Goal: Task Accomplishment & Management: Use online tool/utility

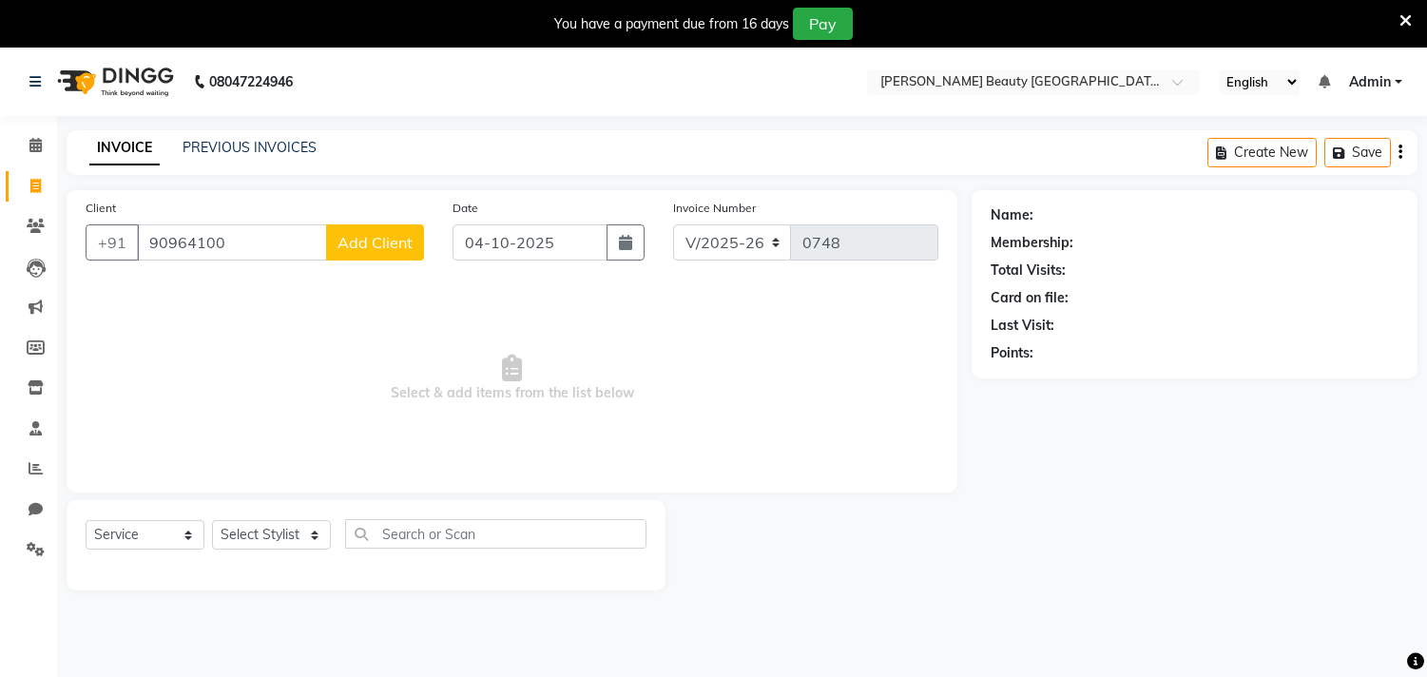
select select "8620"
select select "service"
type input "9096410081"
click at [315, 533] on select "Select Stylist Amla [PERSON_NAME] Anjali [PERSON_NAME] [PERSON_NAME] [PERSON_NA…" at bounding box center [271, 534] width 119 height 29
select select "91016"
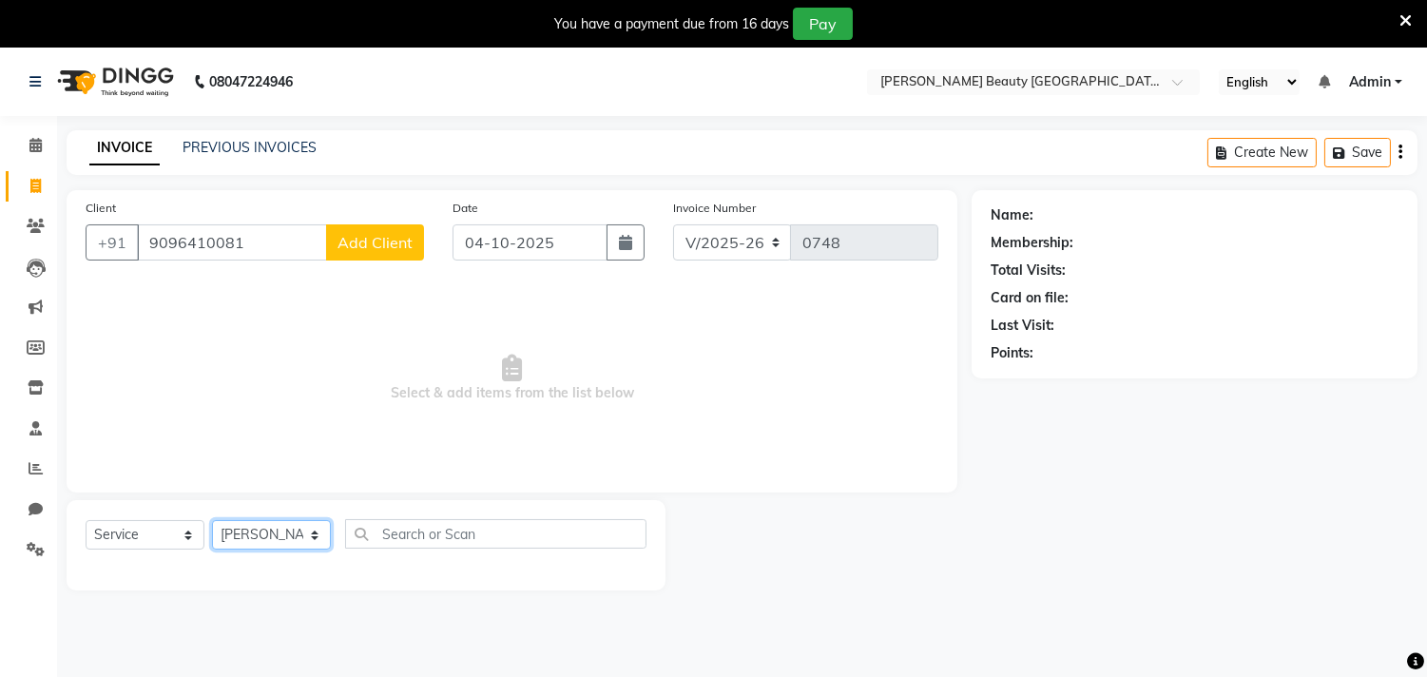
click at [212, 521] on select "Select Stylist Amla [PERSON_NAME] Anjali [PERSON_NAME] [PERSON_NAME] [PERSON_NA…" at bounding box center [271, 534] width 119 height 29
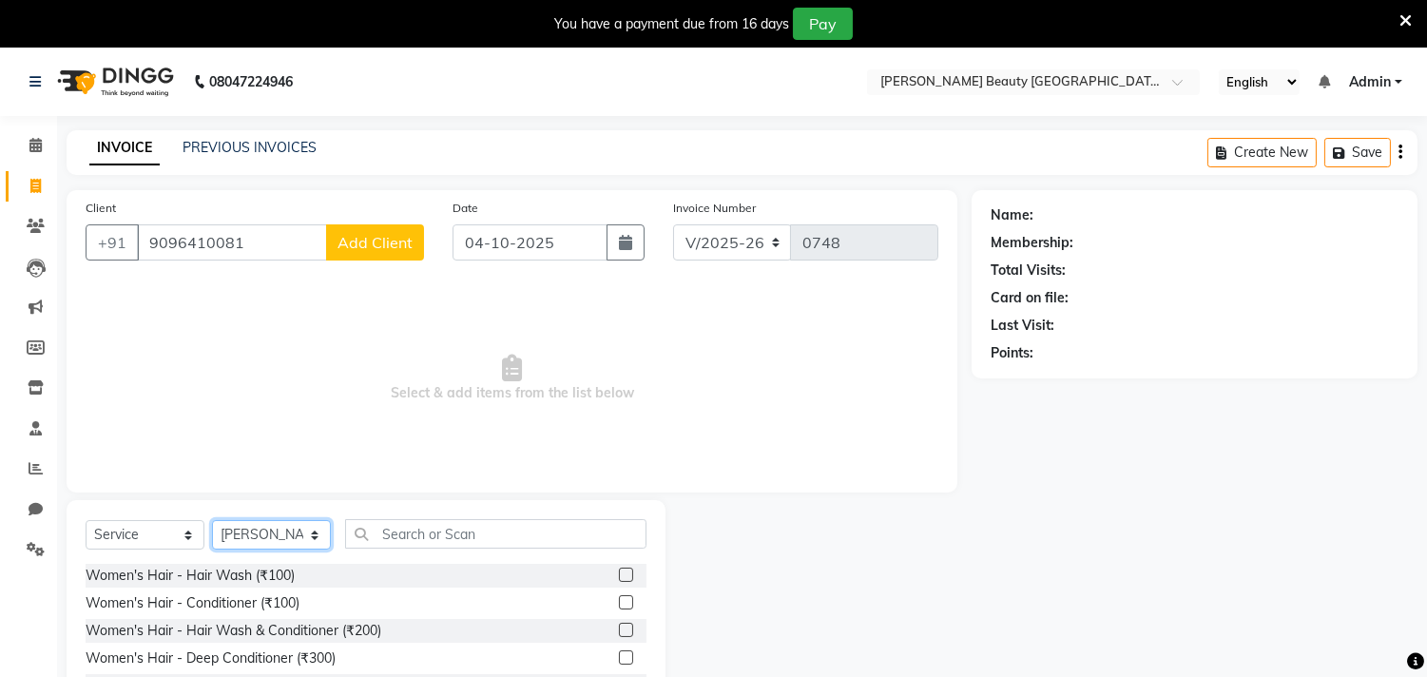
scroll to position [131, 0]
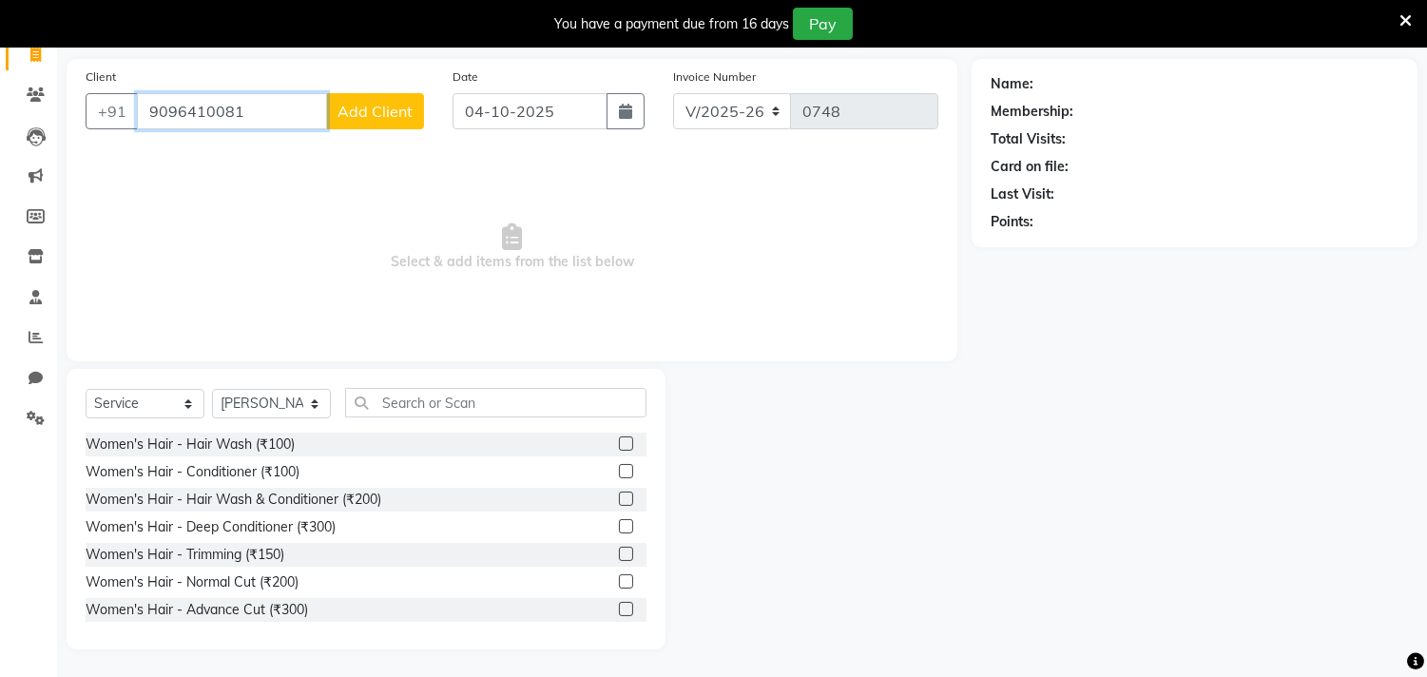
click at [264, 107] on input "9096410081" at bounding box center [232, 111] width 190 height 36
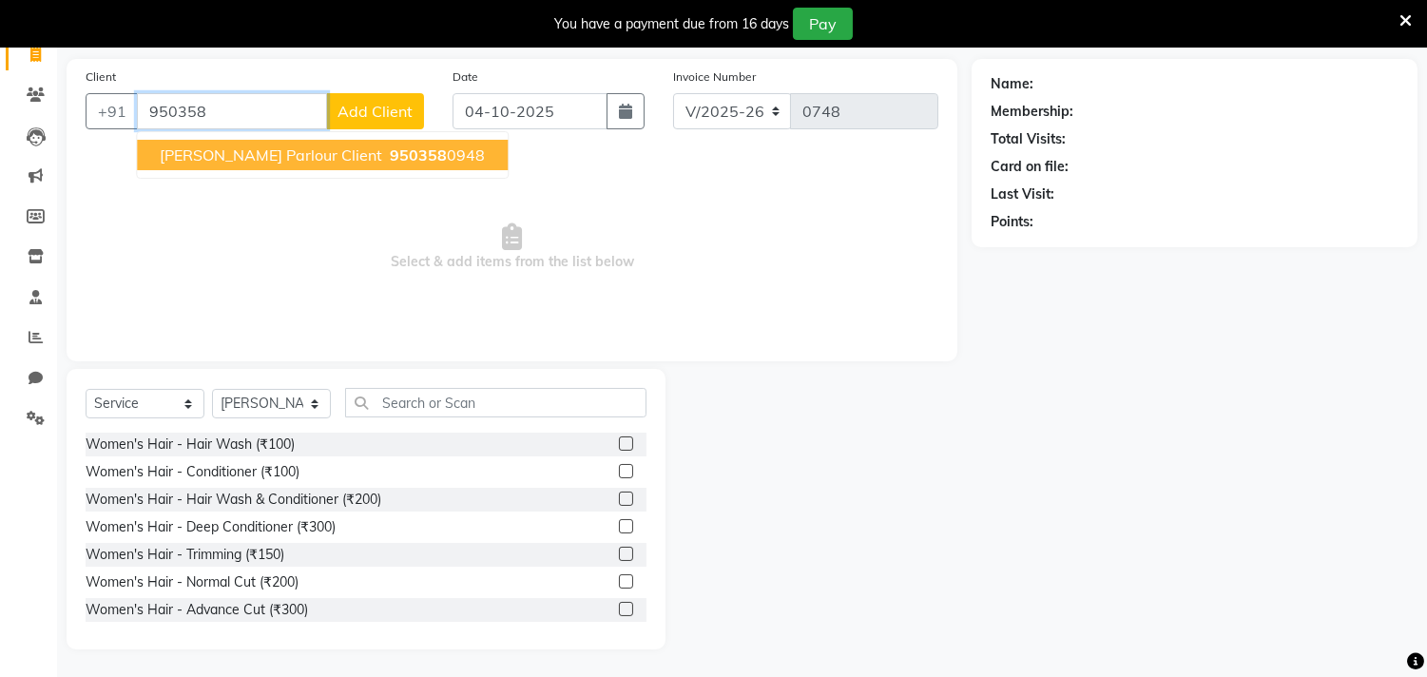
click at [336, 162] on span "[PERSON_NAME] Parlour Client" at bounding box center [271, 154] width 222 height 19
type input "9503580948"
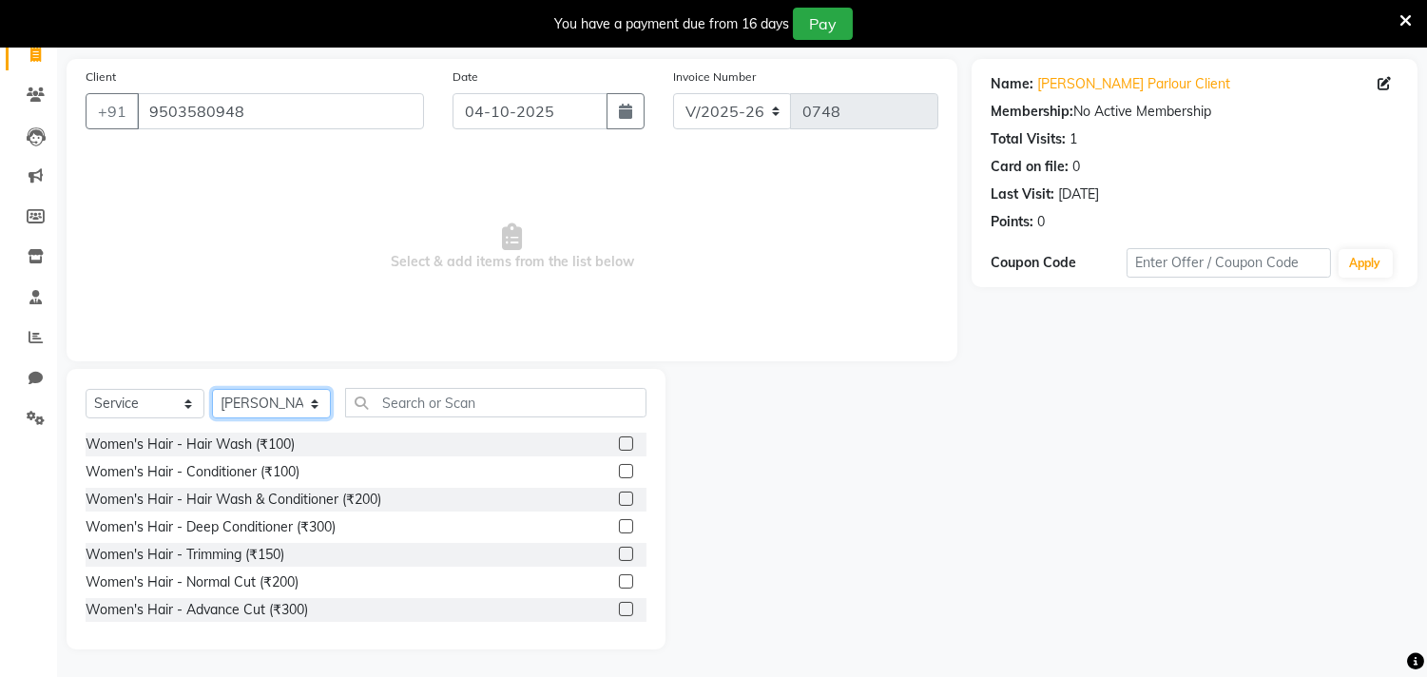
click at [314, 409] on select "Select Stylist Amla [PERSON_NAME] Anjali [PERSON_NAME] [PERSON_NAME] [PERSON_NA…" at bounding box center [271, 403] width 119 height 29
click at [212, 389] on select "Select Stylist Amla [PERSON_NAME] Anjali [PERSON_NAME] [PERSON_NAME] [PERSON_NA…" at bounding box center [271, 403] width 119 height 29
click at [319, 404] on select "Select Stylist Amla [PERSON_NAME] Anjali [PERSON_NAME] [PERSON_NAME] [PERSON_NA…" at bounding box center [271, 403] width 119 height 29
select select "87283"
click at [212, 389] on select "Select Stylist Amla [PERSON_NAME] Anjali [PERSON_NAME] [PERSON_NAME] [PERSON_NA…" at bounding box center [271, 403] width 119 height 29
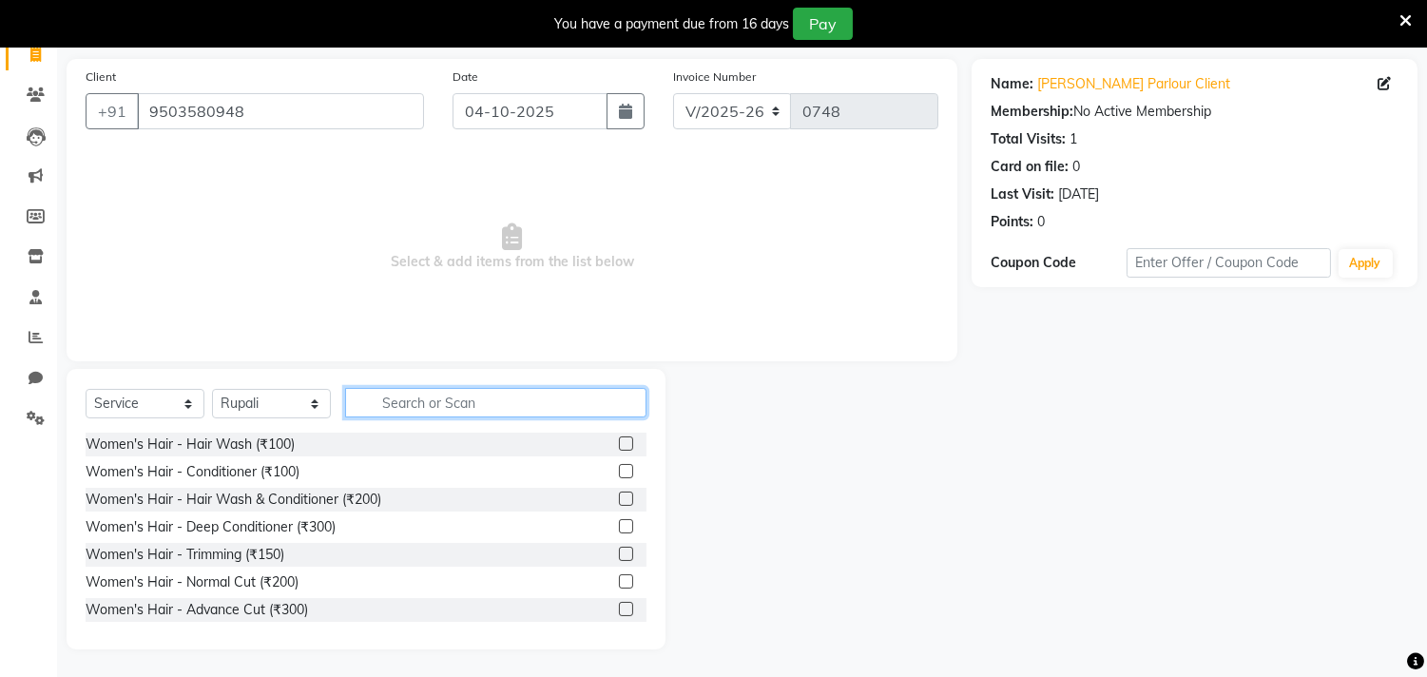
click at [524, 394] on input "text" at bounding box center [495, 402] width 301 height 29
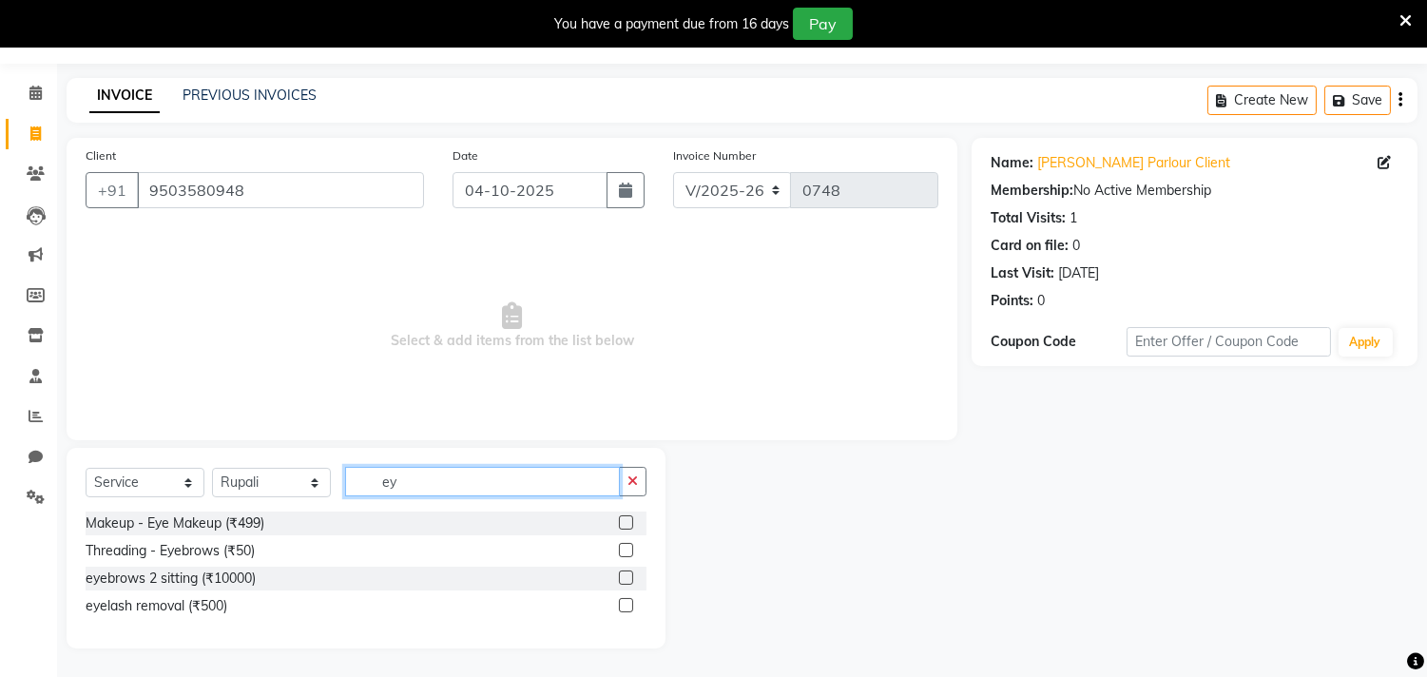
scroll to position [52, 0]
type input "ey"
drag, startPoint x: 236, startPoint y: 545, endPoint x: 400, endPoint y: 467, distance: 182.0
click at [241, 547] on div "Threading - Eyebrows (₹50)" at bounding box center [170, 551] width 169 height 20
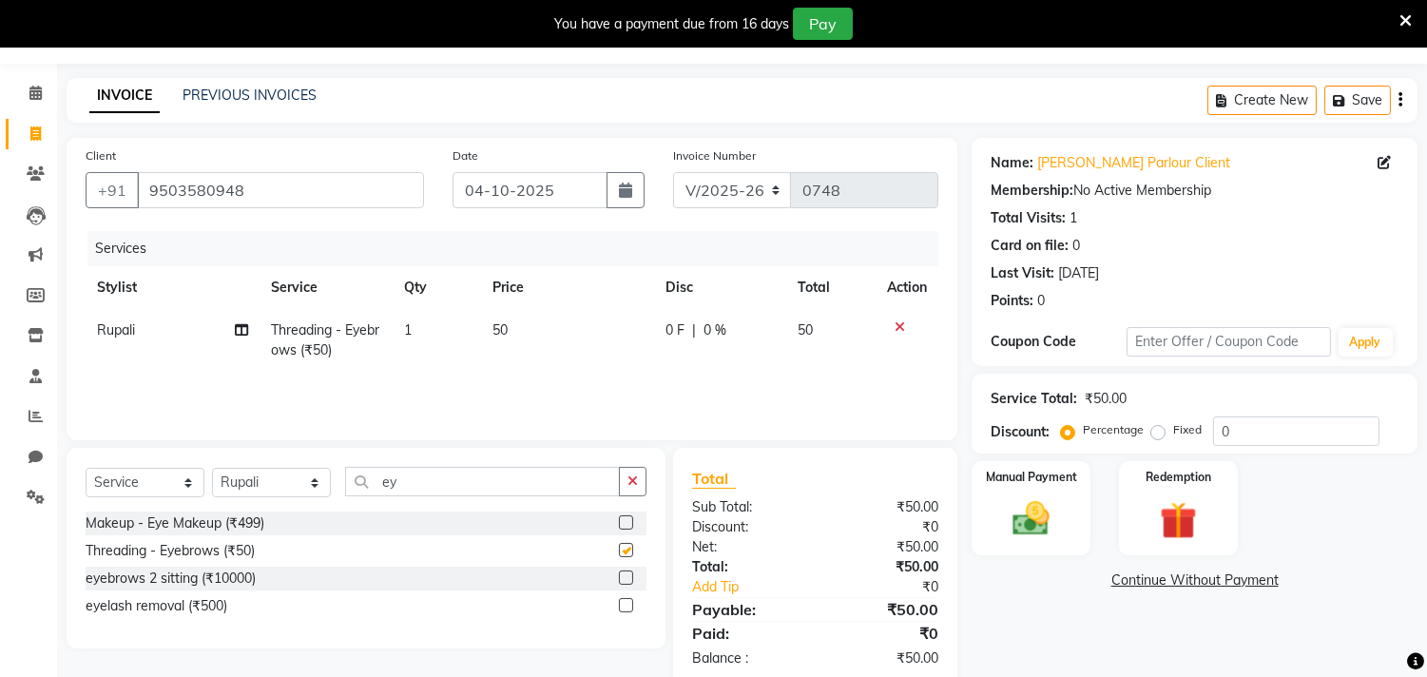
checkbox input "false"
click at [490, 480] on input "ey" at bounding box center [482, 481] width 275 height 29
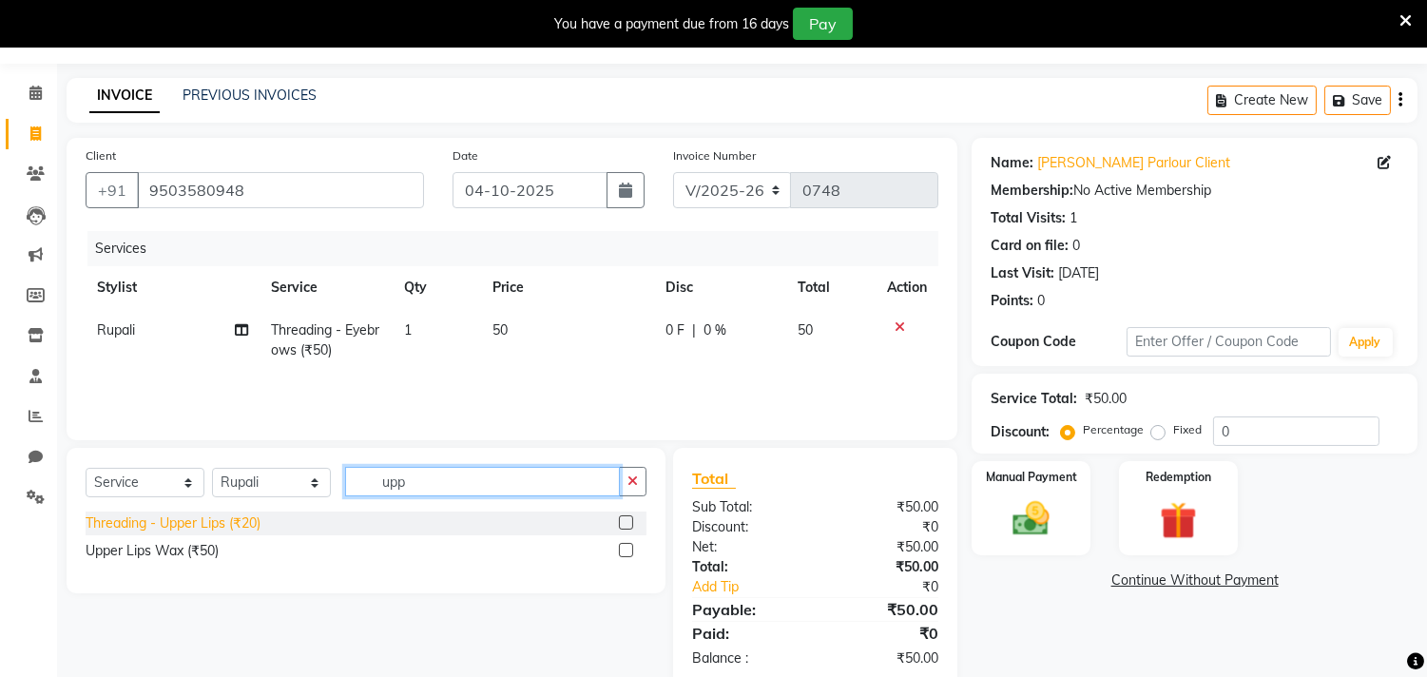
type input "upp"
click at [248, 525] on div "Threading - Upper Lips (₹20)" at bounding box center [173, 523] width 175 height 20
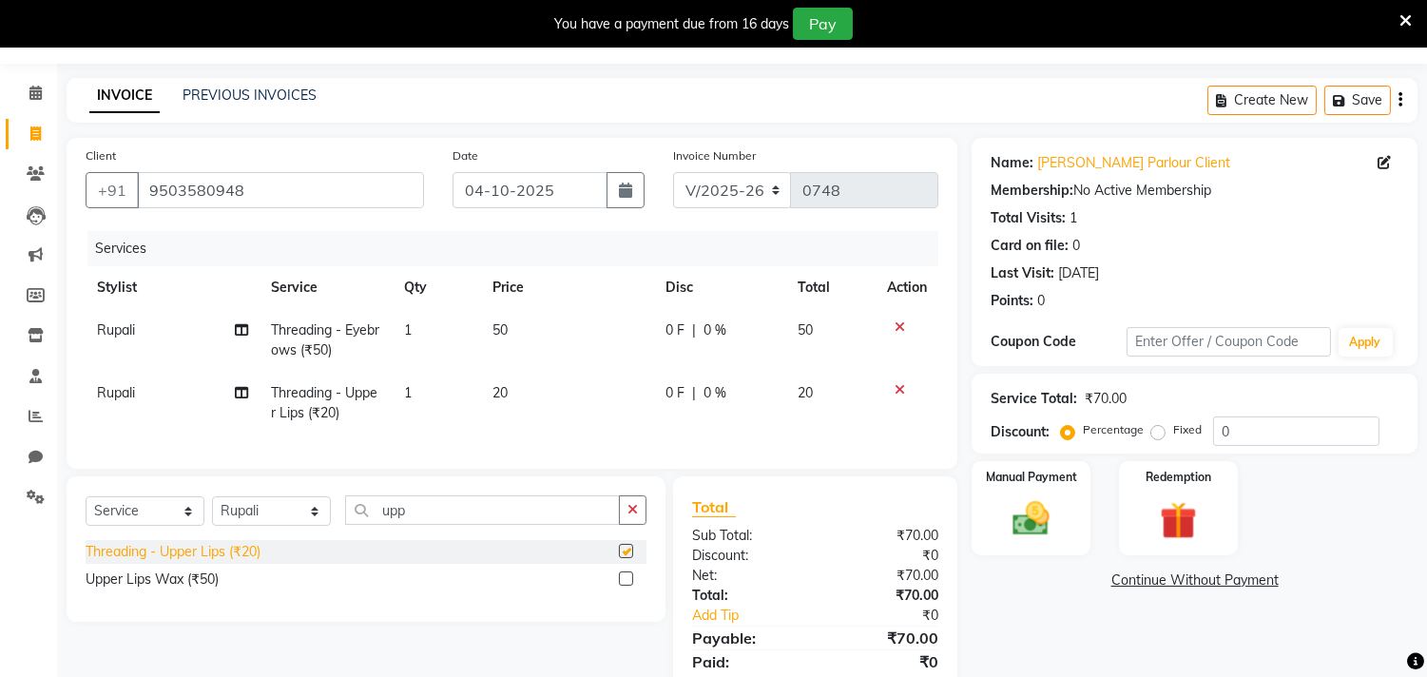
checkbox input "false"
click at [435, 525] on input "upp" at bounding box center [482, 509] width 275 height 29
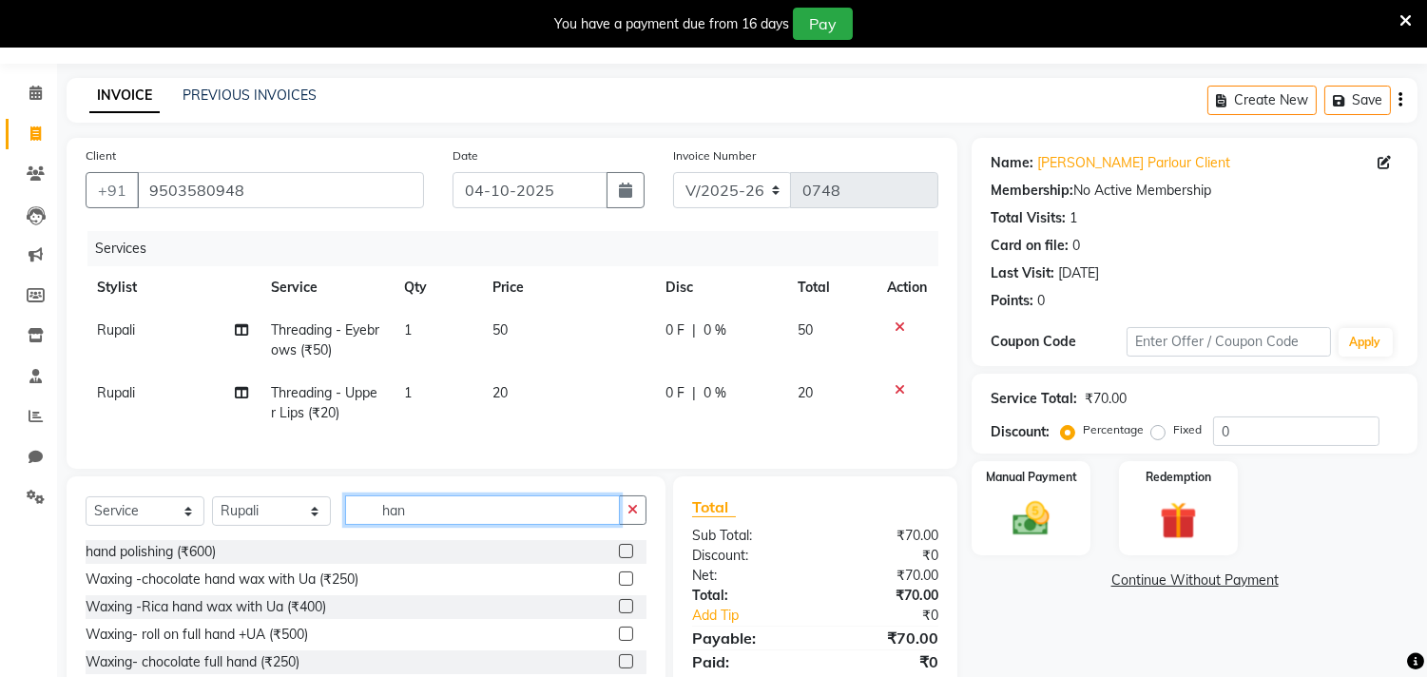
scroll to position [3, 0]
type input "han"
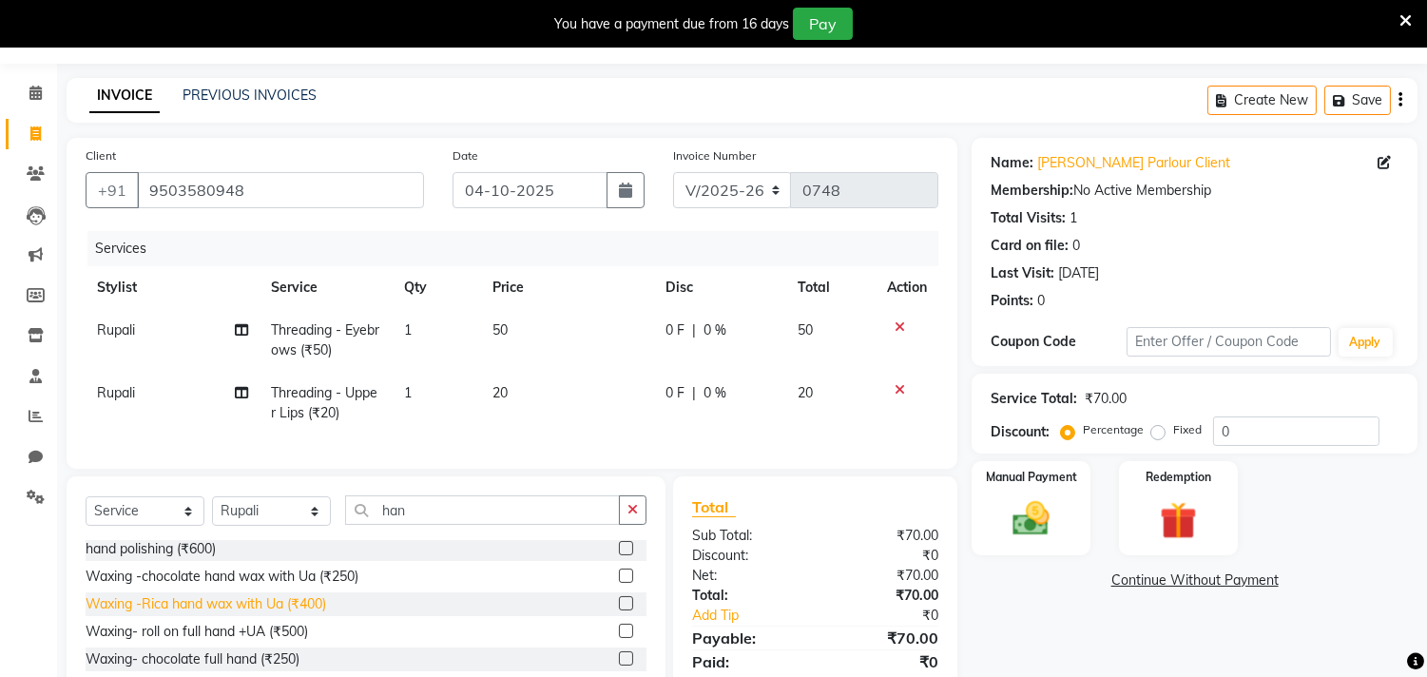
click at [323, 614] on div "Waxing -Rica hand wax with Ua (₹400)" at bounding box center [206, 604] width 241 height 20
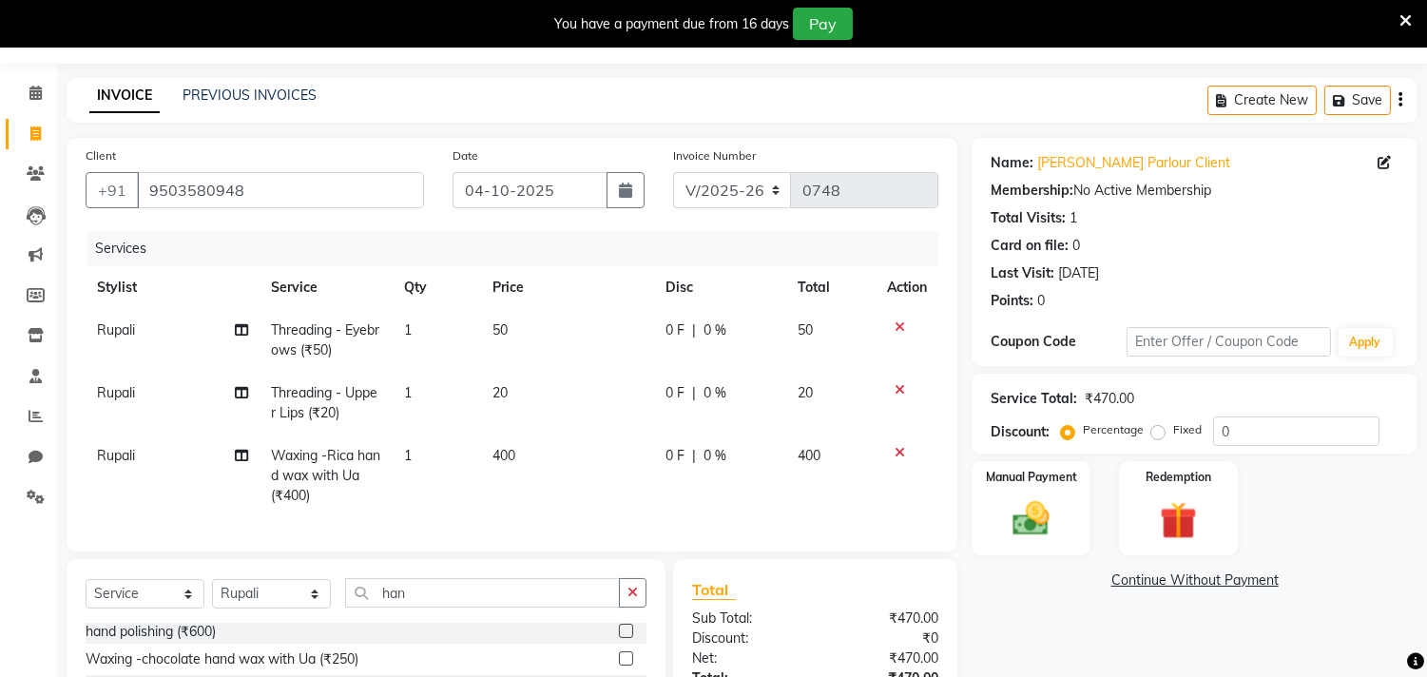
checkbox input "false"
click at [449, 606] on input "han" at bounding box center [482, 592] width 275 height 29
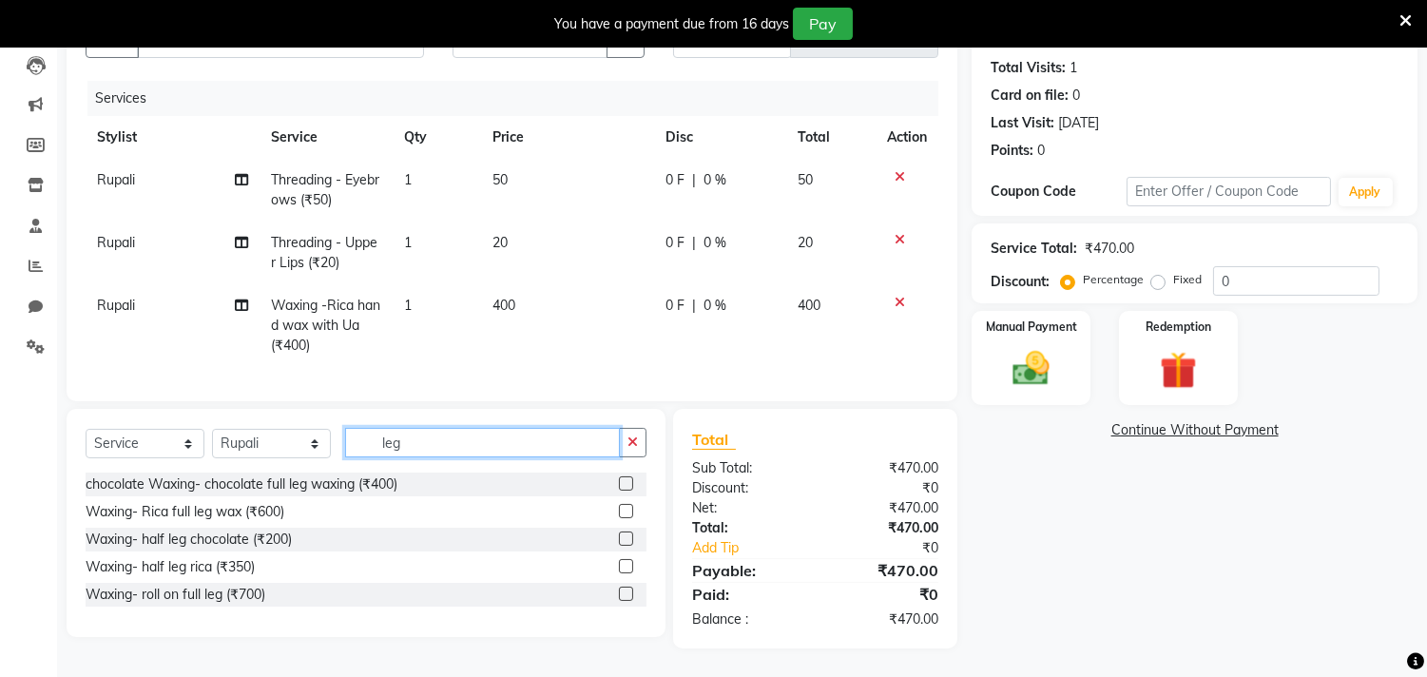
scroll to position [219, 0]
type input "leg"
click at [209, 563] on div "Waxing- half leg rica (₹350)" at bounding box center [170, 567] width 169 height 20
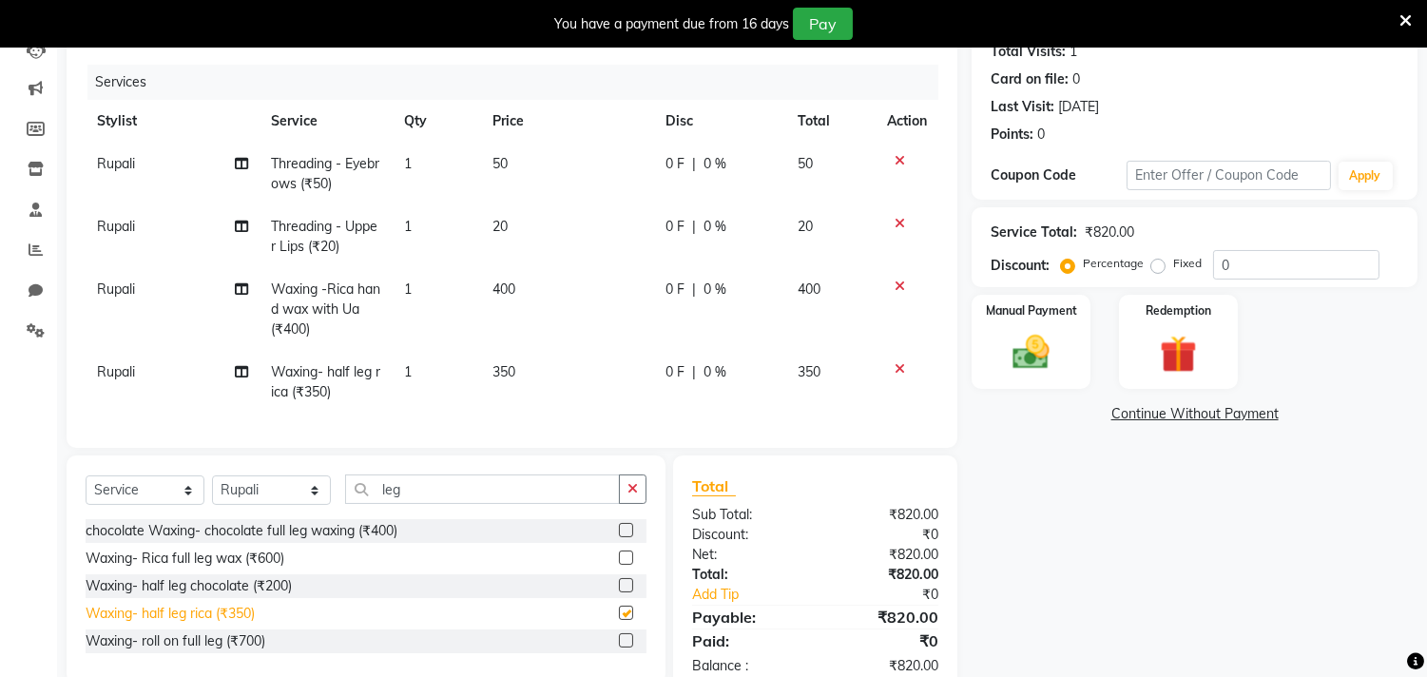
checkbox input "false"
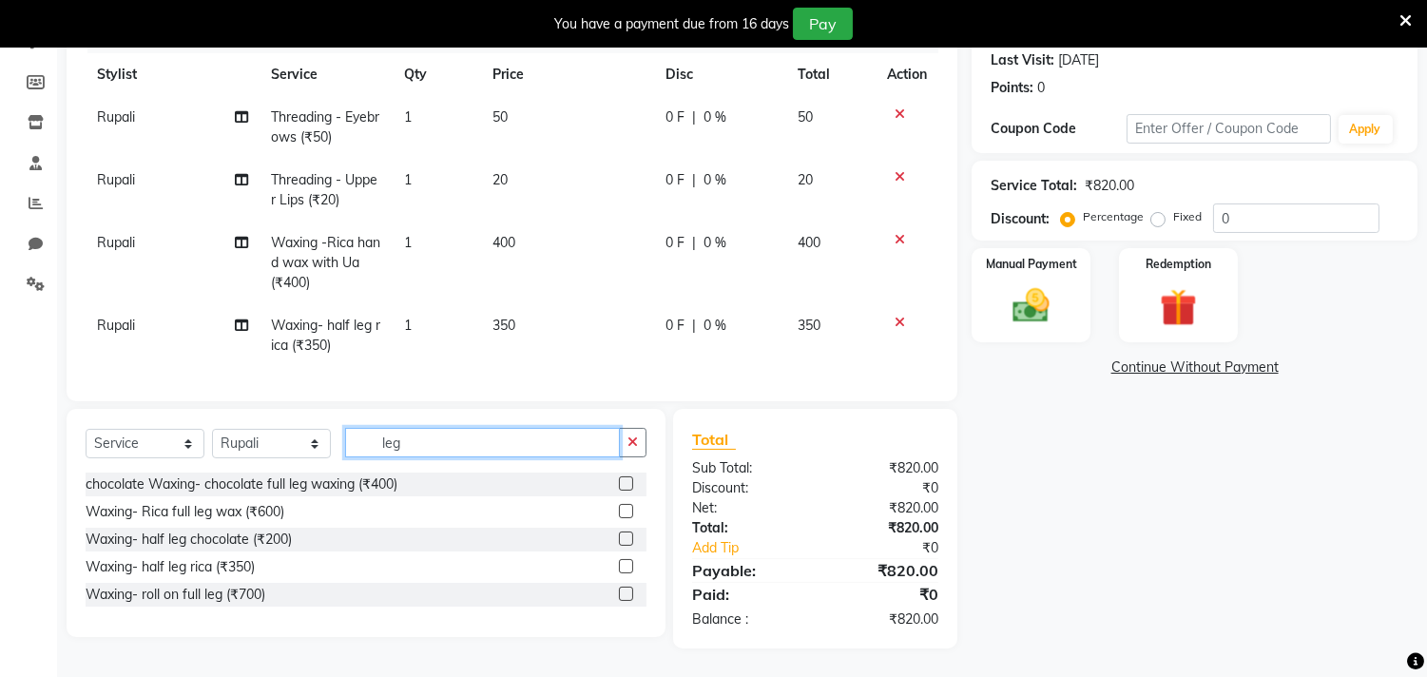
click at [477, 453] on input "leg" at bounding box center [482, 442] width 275 height 29
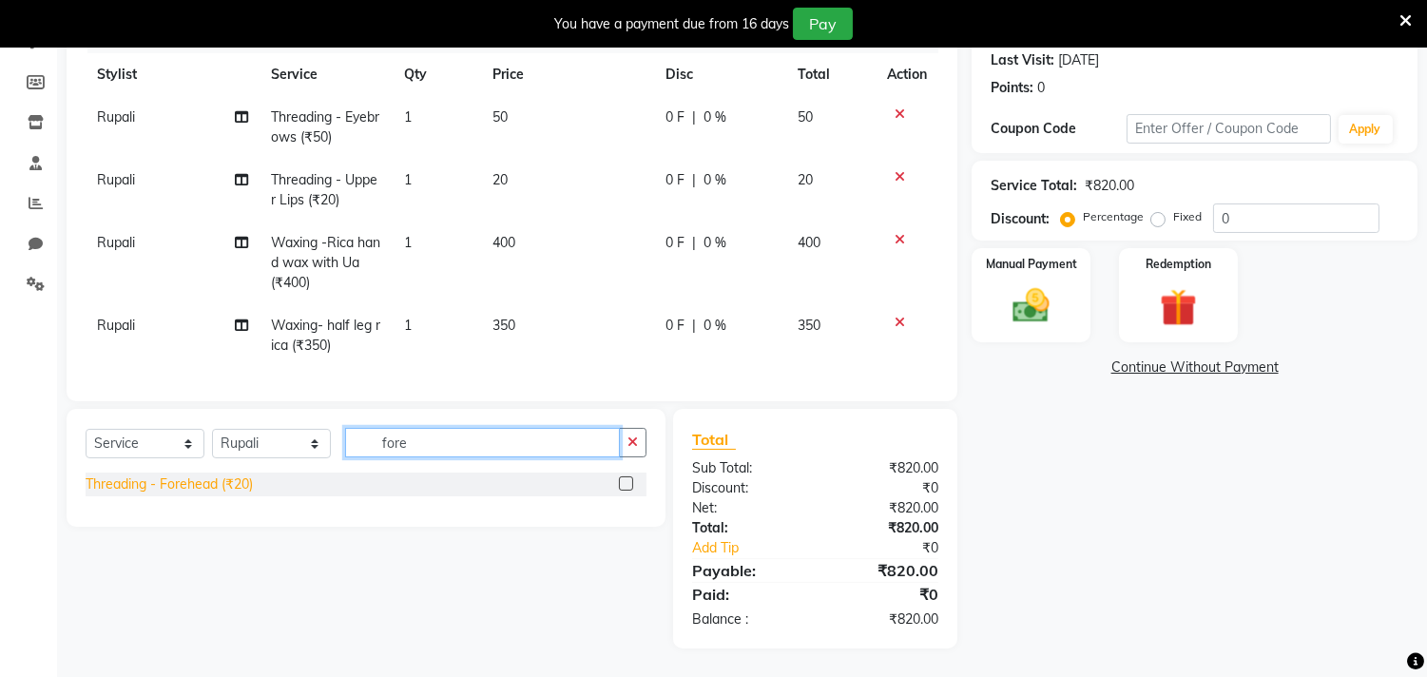
type input "fore"
click at [169, 494] on div "Threading - Forehead (₹20)" at bounding box center [169, 484] width 167 height 20
checkbox input "false"
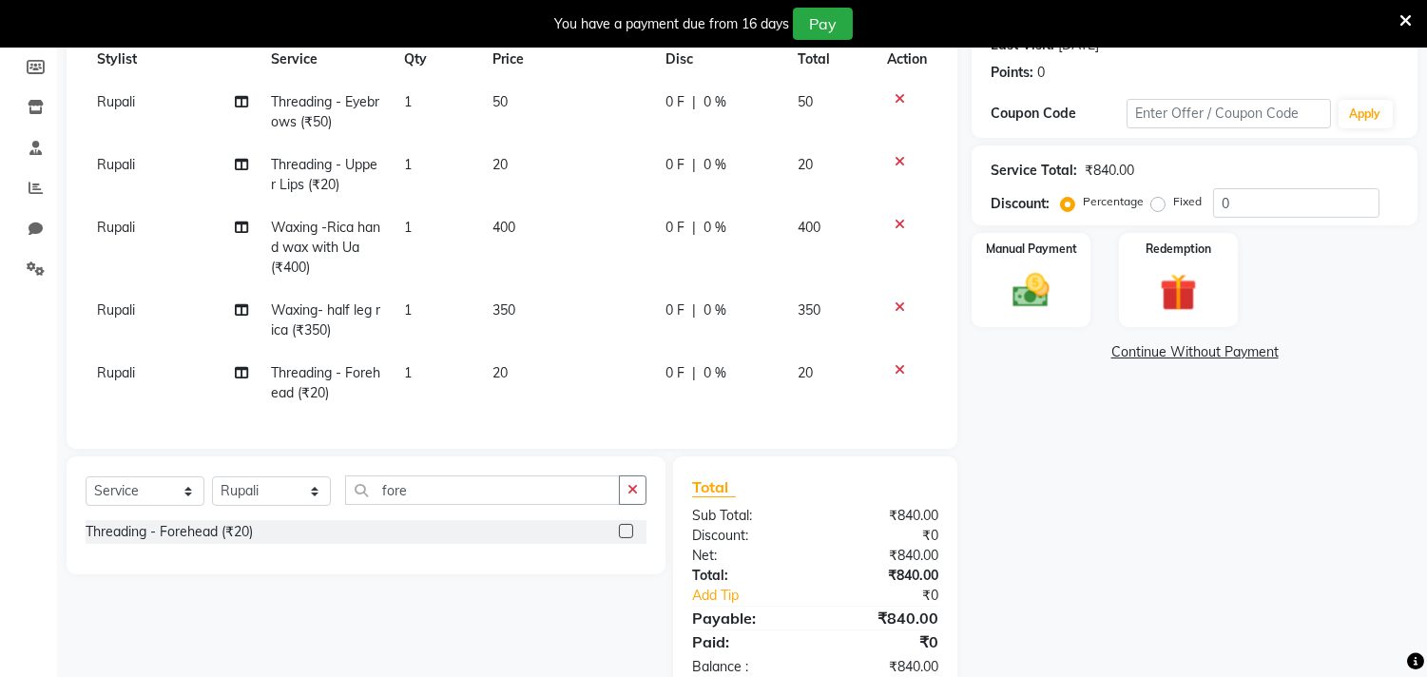
click at [548, 310] on td "350" at bounding box center [567, 320] width 173 height 63
select select "87283"
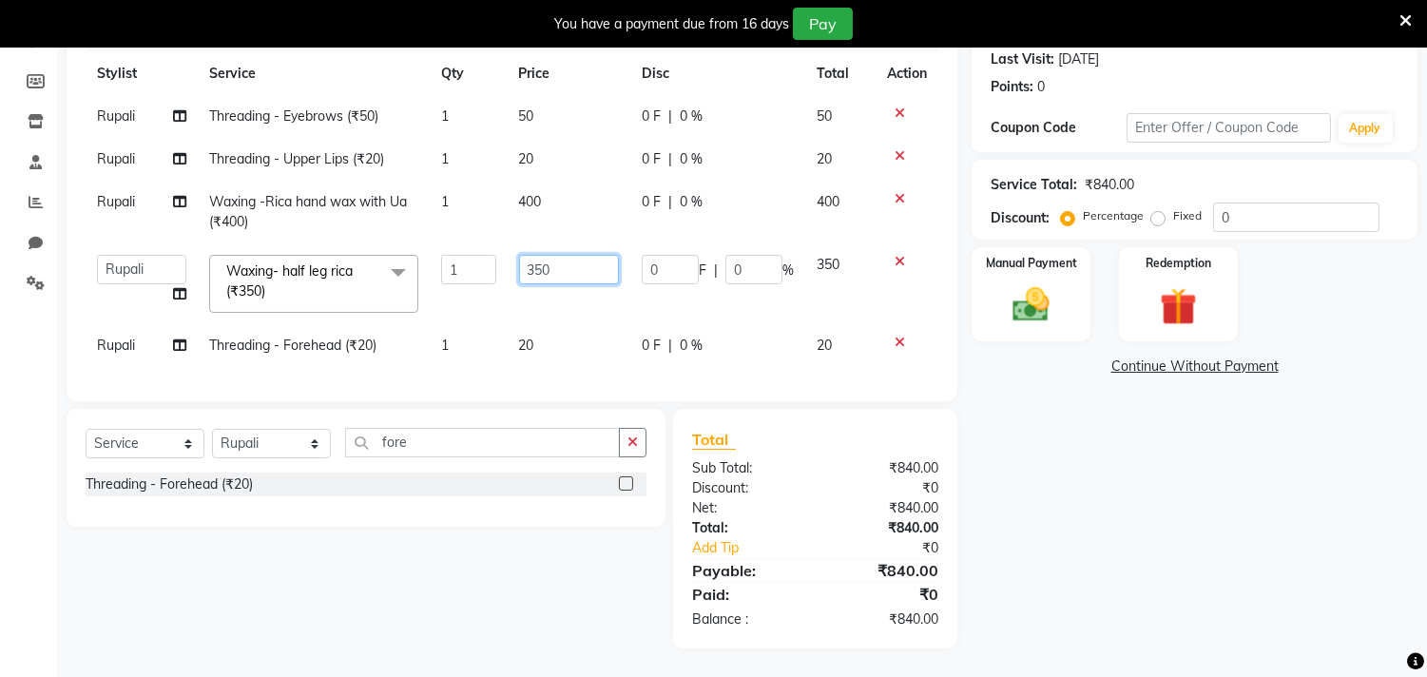
click at [583, 262] on input "350" at bounding box center [569, 269] width 100 height 29
type input "300"
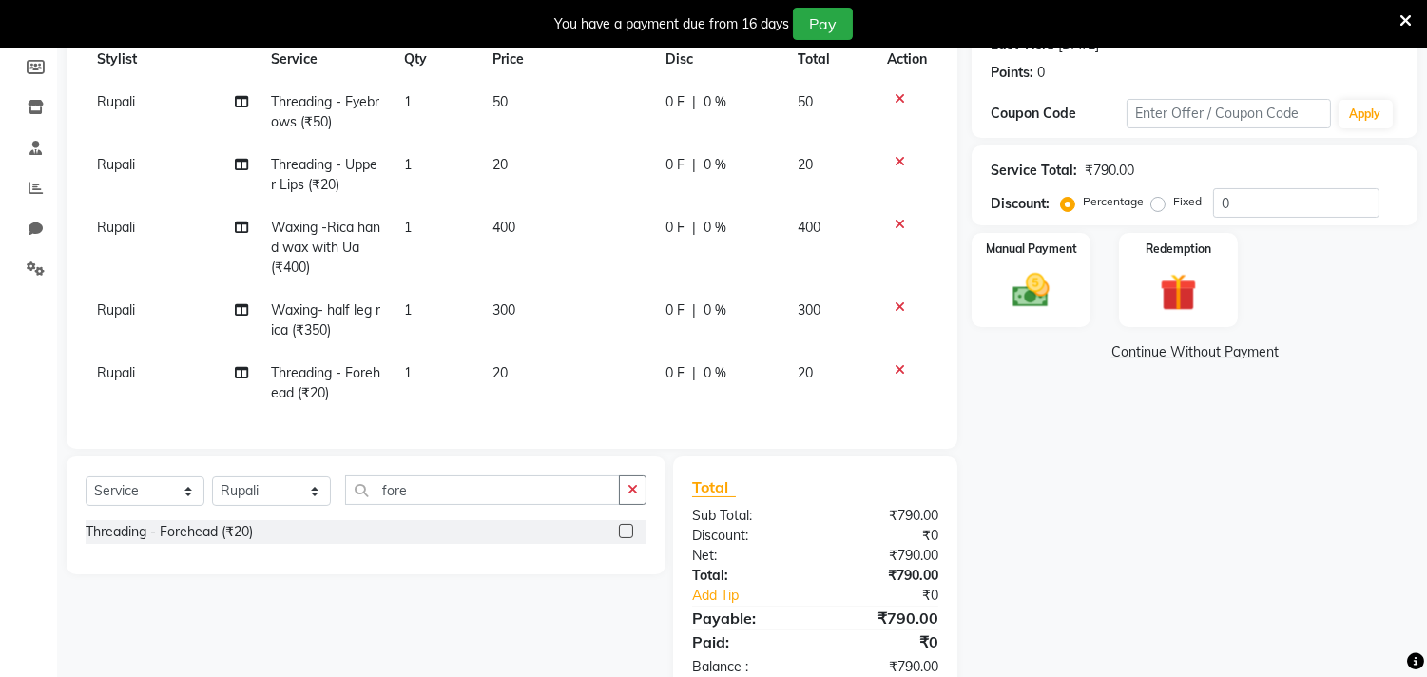
click at [1072, 487] on div "Name: [PERSON_NAME] Client Membership: No Active Membership Total Visits: 1 Car…" at bounding box center [1202, 303] width 460 height 786
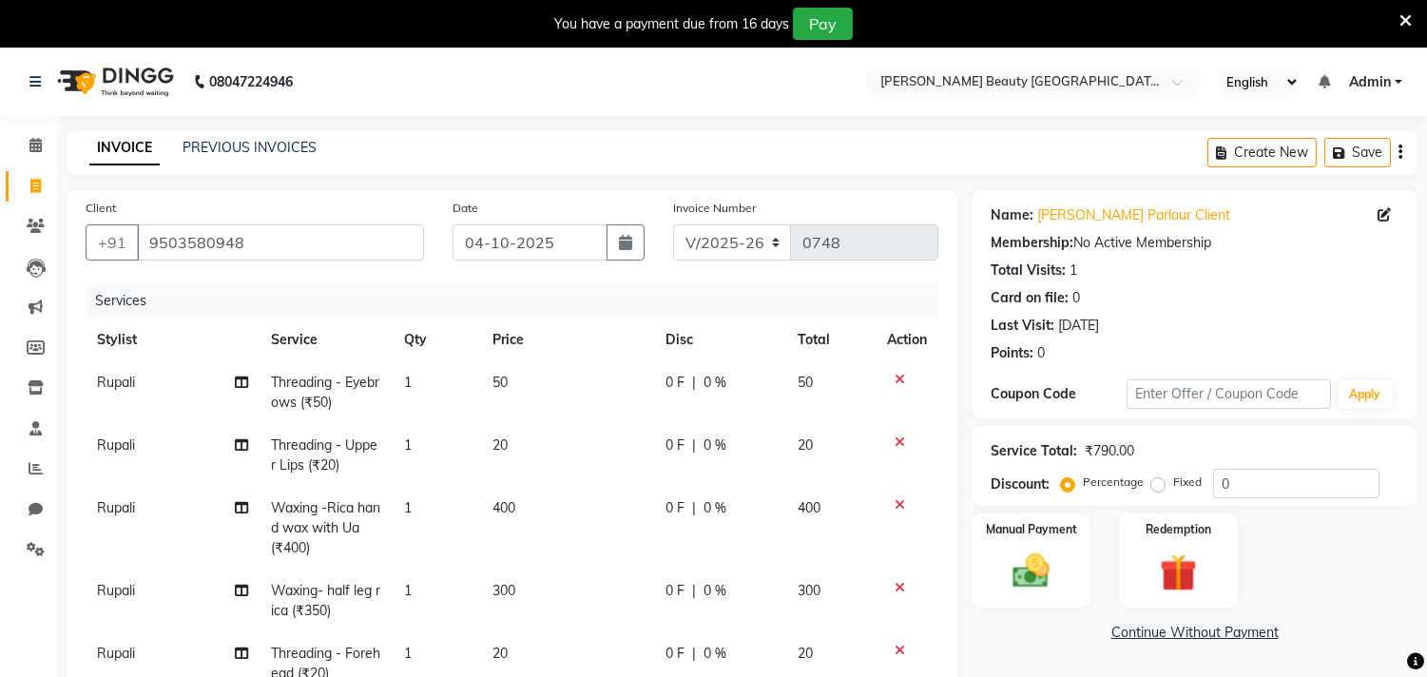
scroll to position [211, 0]
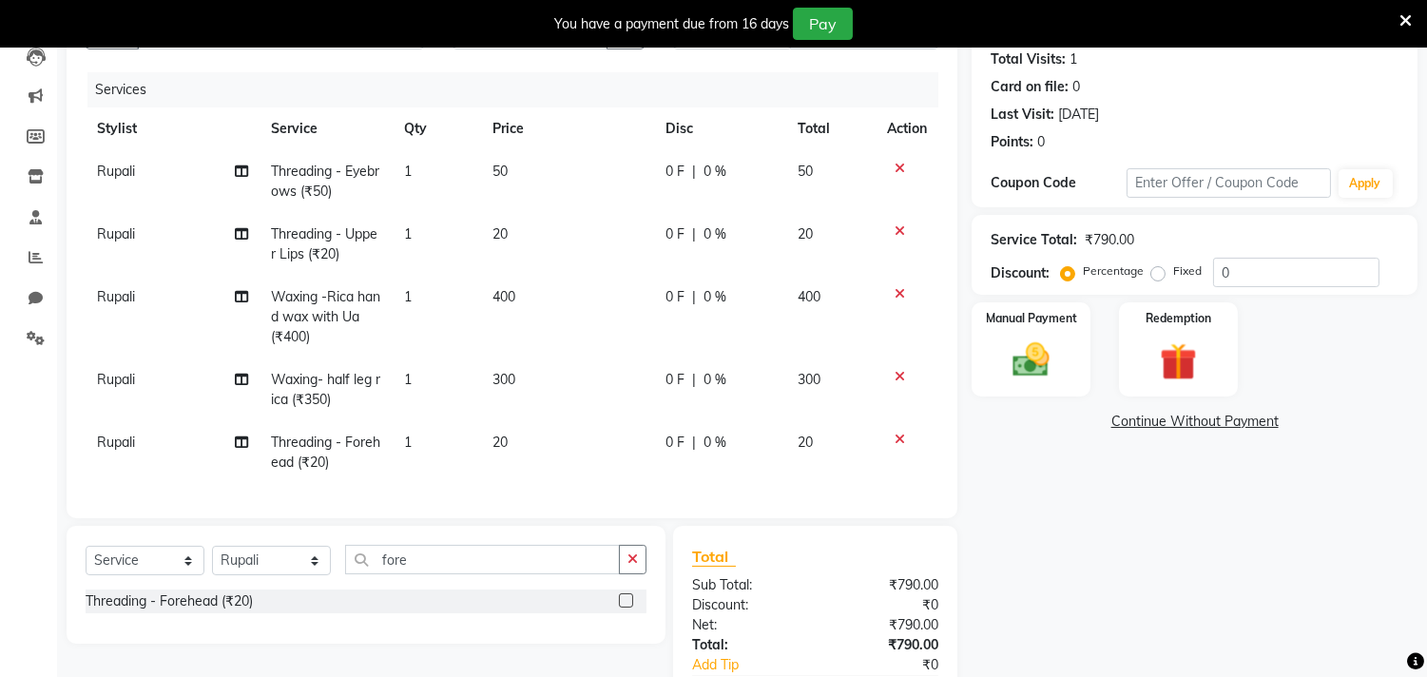
click at [524, 297] on td "400" at bounding box center [567, 317] width 173 height 83
select select "87283"
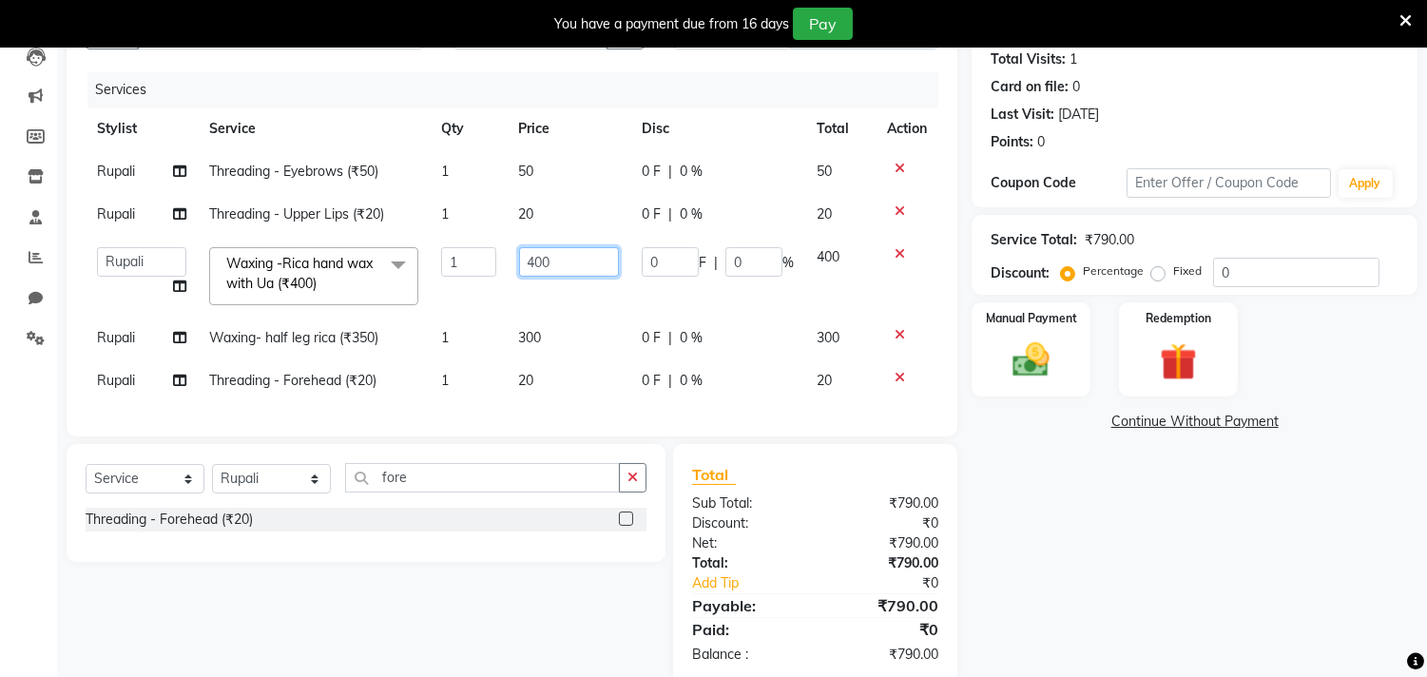
click at [587, 248] on input "400" at bounding box center [569, 261] width 100 height 29
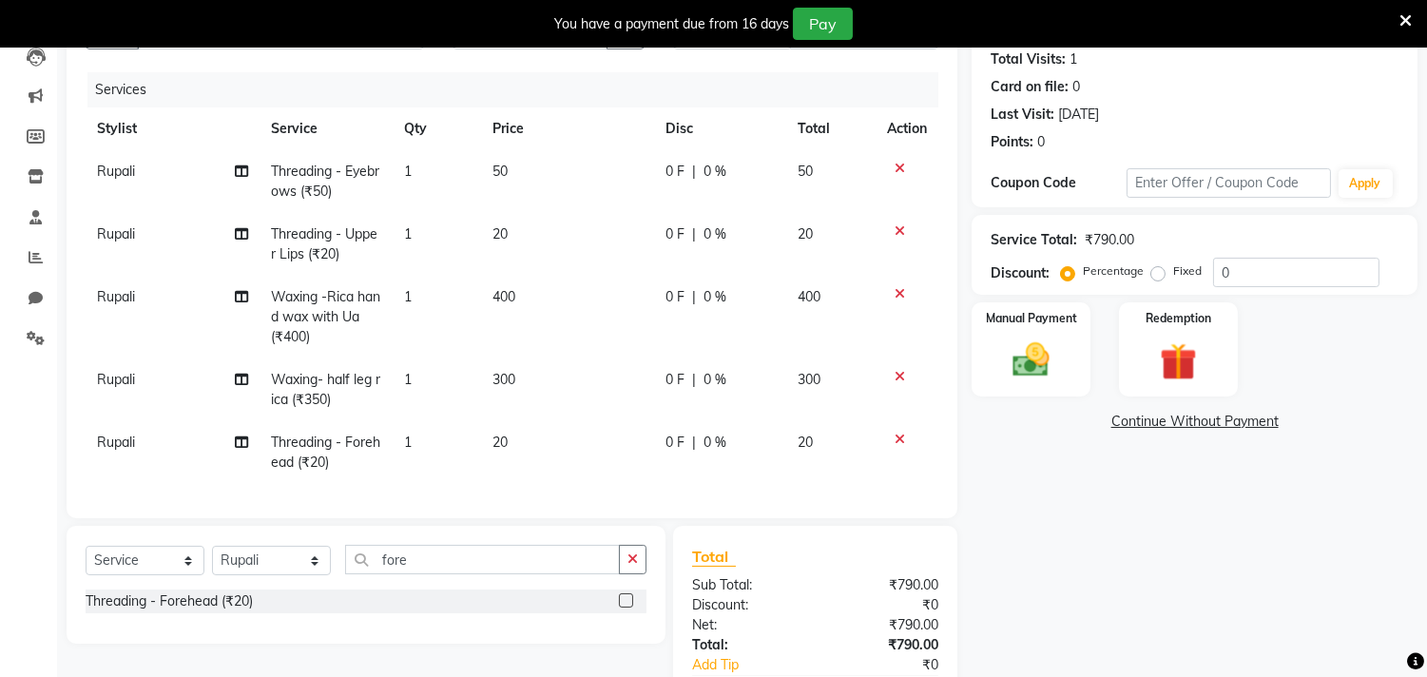
click at [1042, 481] on div "Name: [PERSON_NAME] Client Membership: No Active Membership Total Visits: 1 Car…" at bounding box center [1202, 372] width 460 height 786
click at [900, 440] on icon at bounding box center [900, 439] width 10 height 13
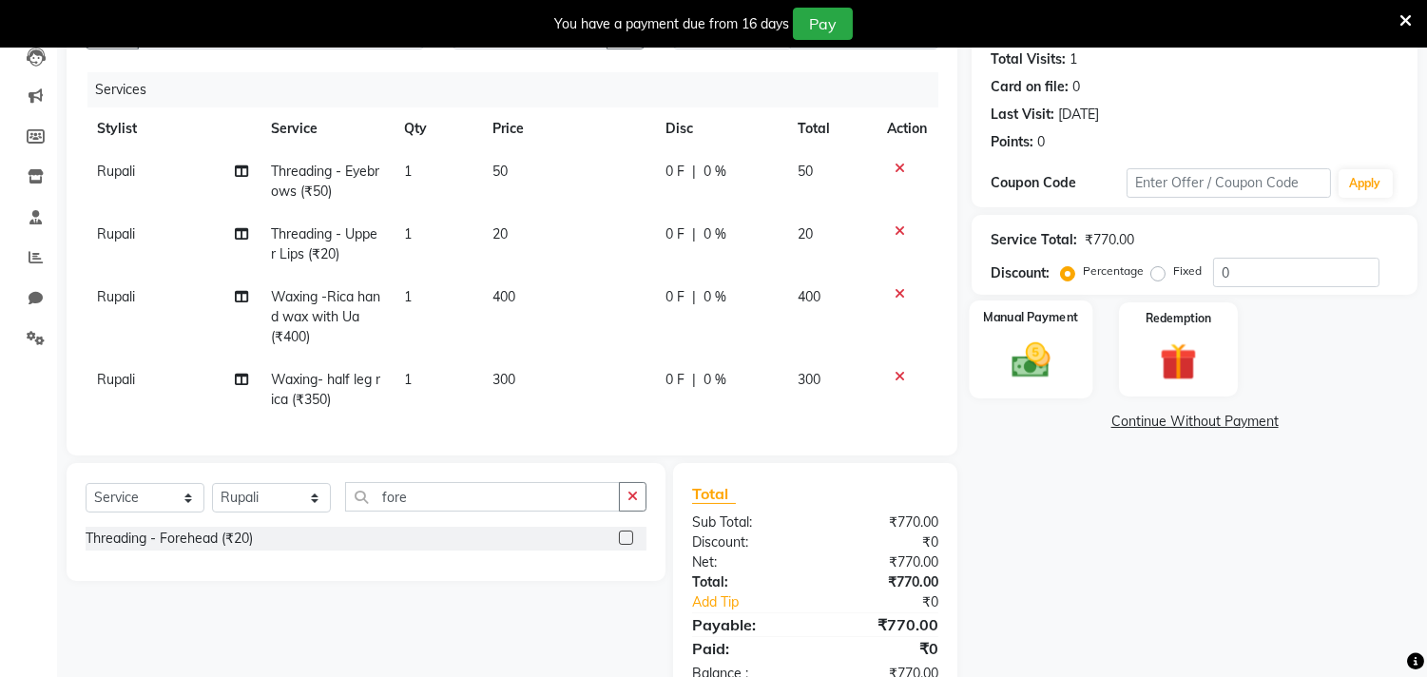
click at [1030, 356] on img at bounding box center [1031, 360] width 63 height 45
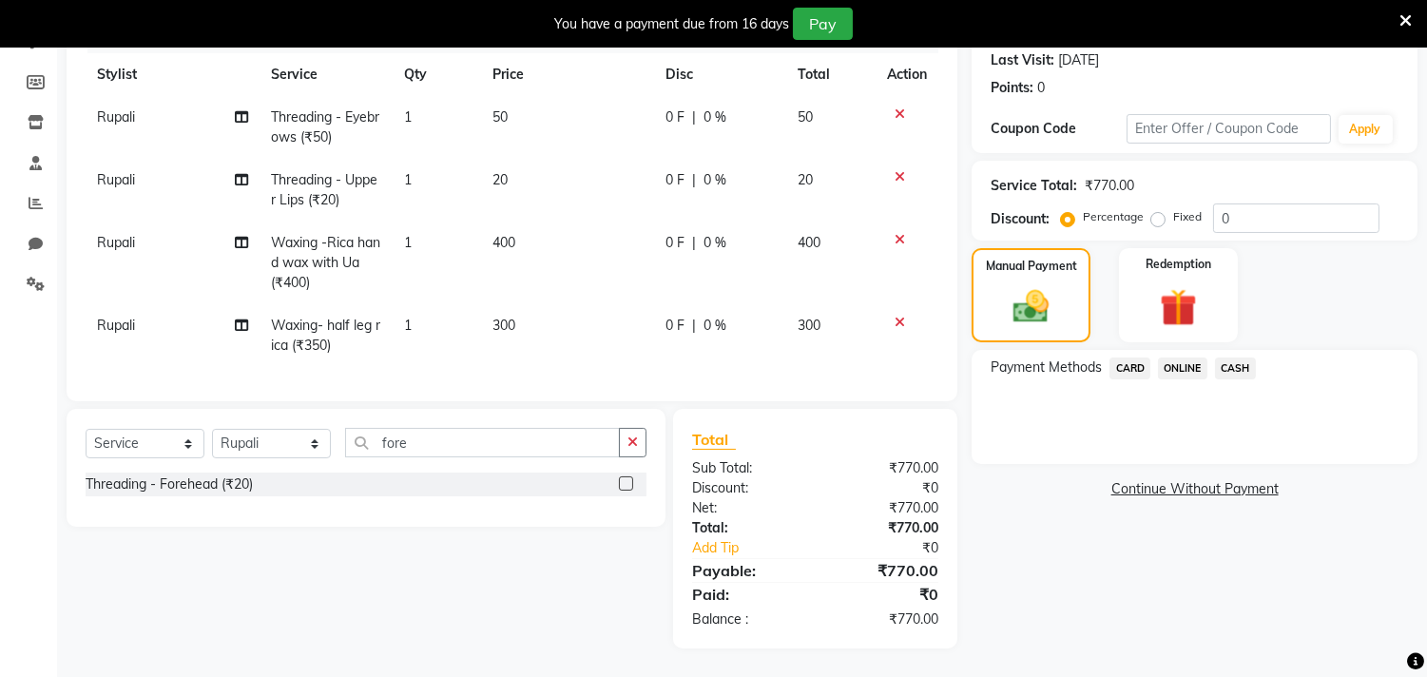
scroll to position [280, 0]
click at [1176, 357] on span "ONLINE" at bounding box center [1182, 368] width 49 height 22
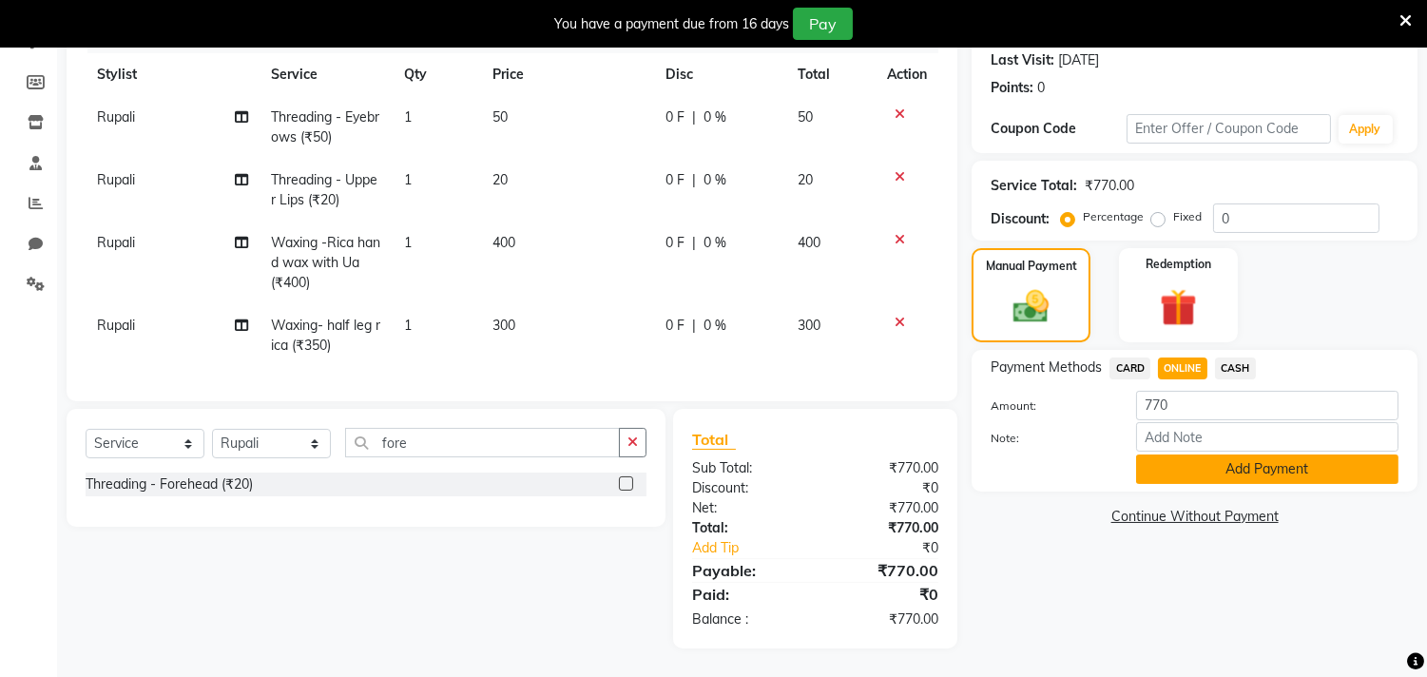
click at [1257, 454] on button "Add Payment" at bounding box center [1267, 468] width 262 height 29
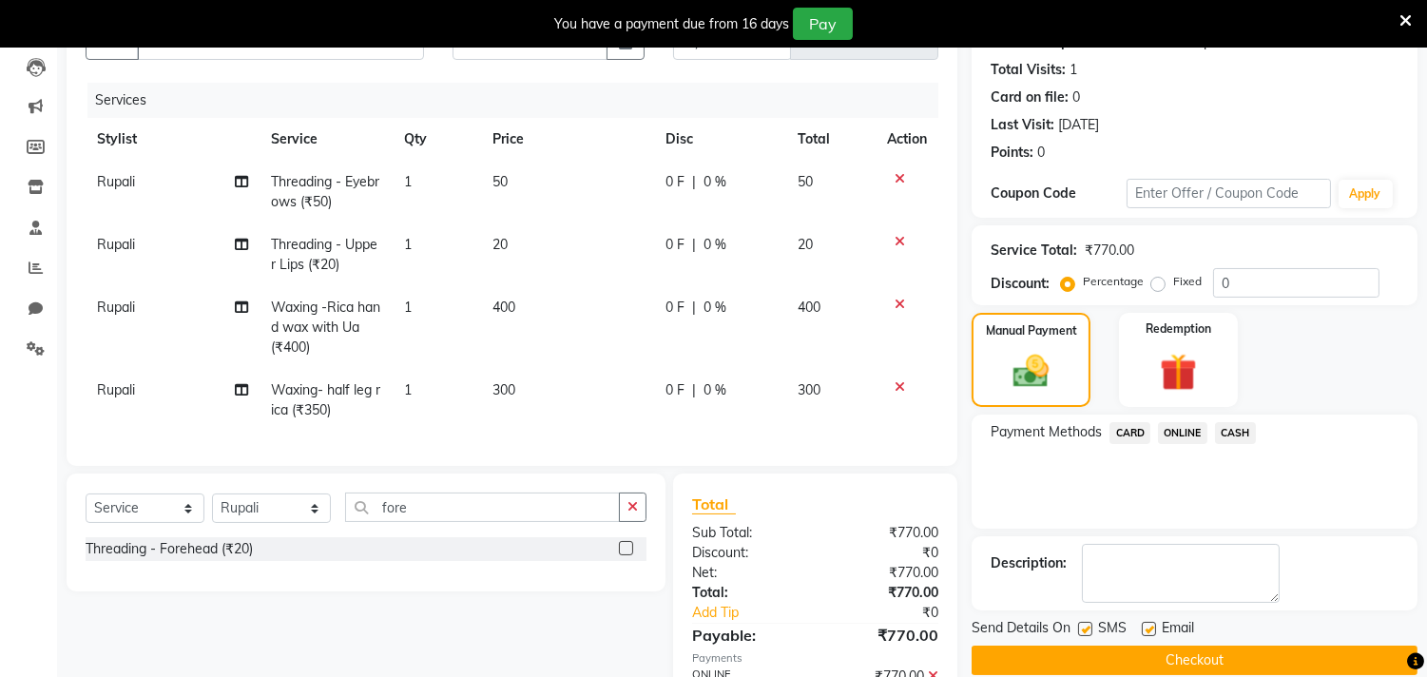
scroll to position [109, 0]
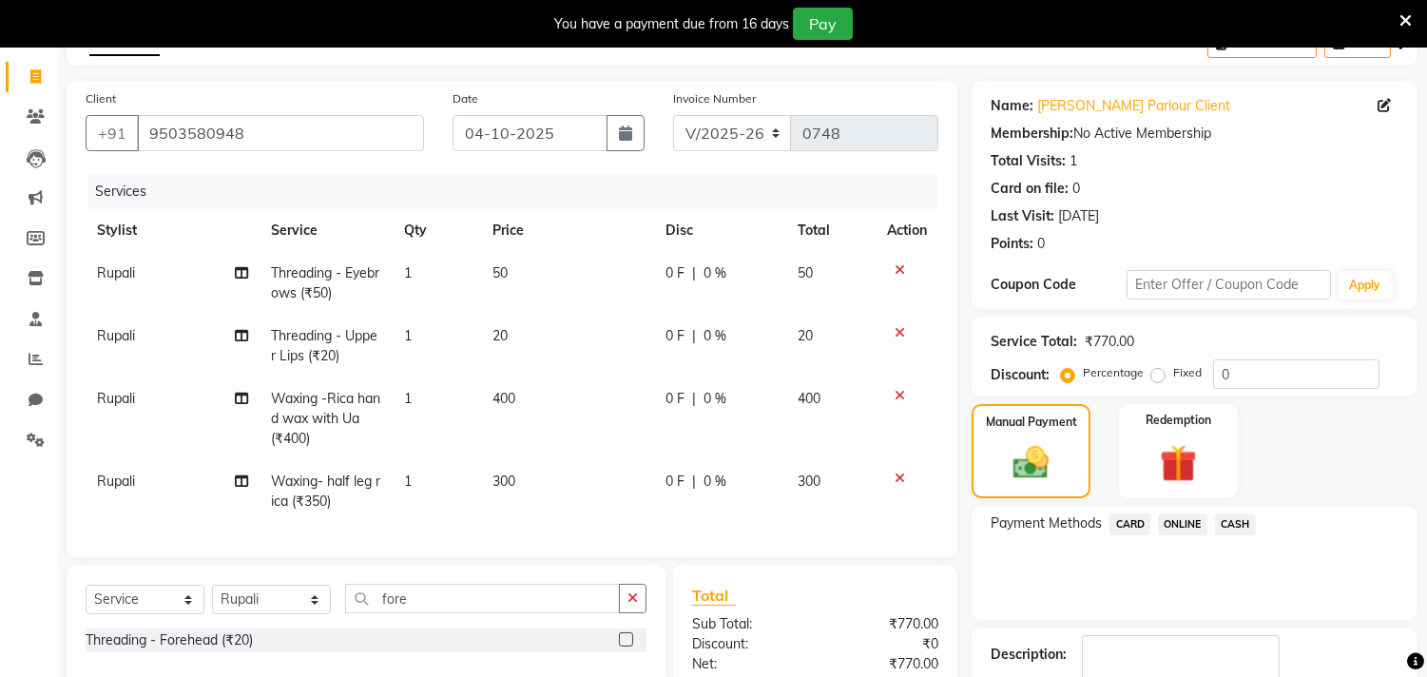
click at [1188, 517] on span "ONLINE" at bounding box center [1182, 524] width 49 height 22
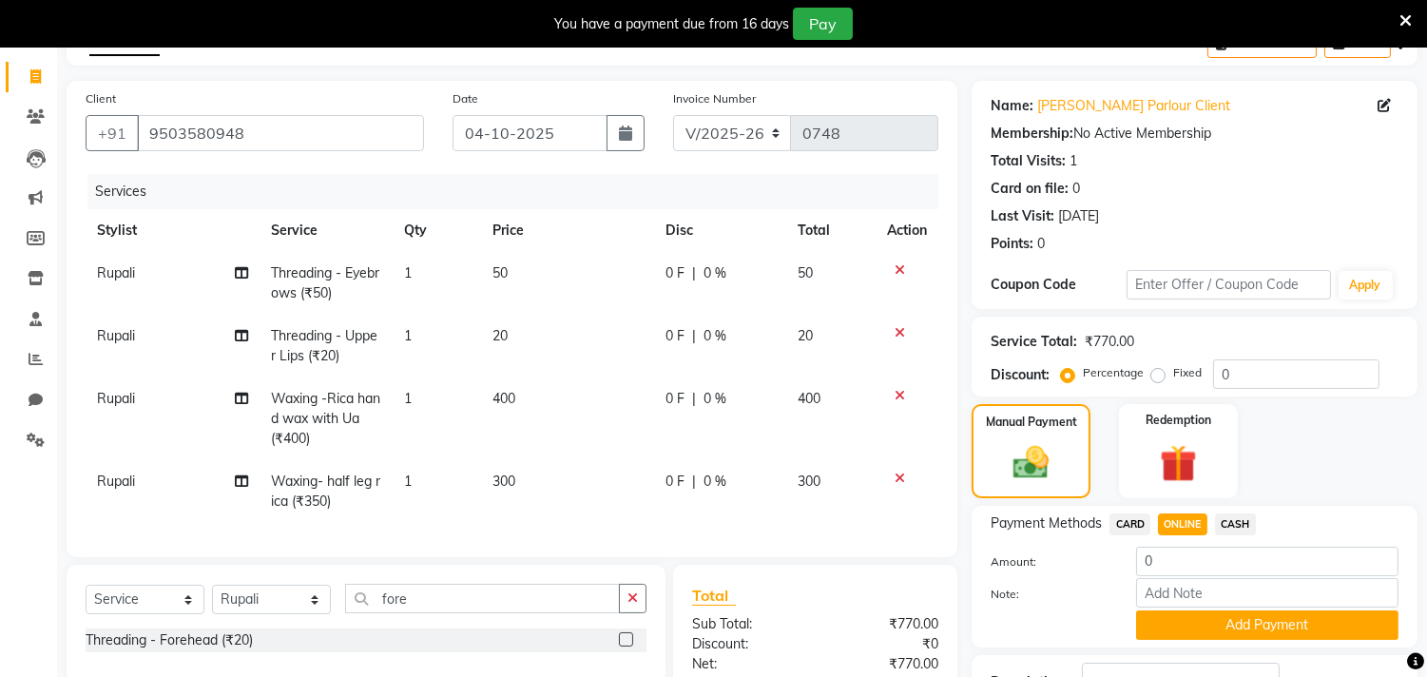
scroll to position [320, 0]
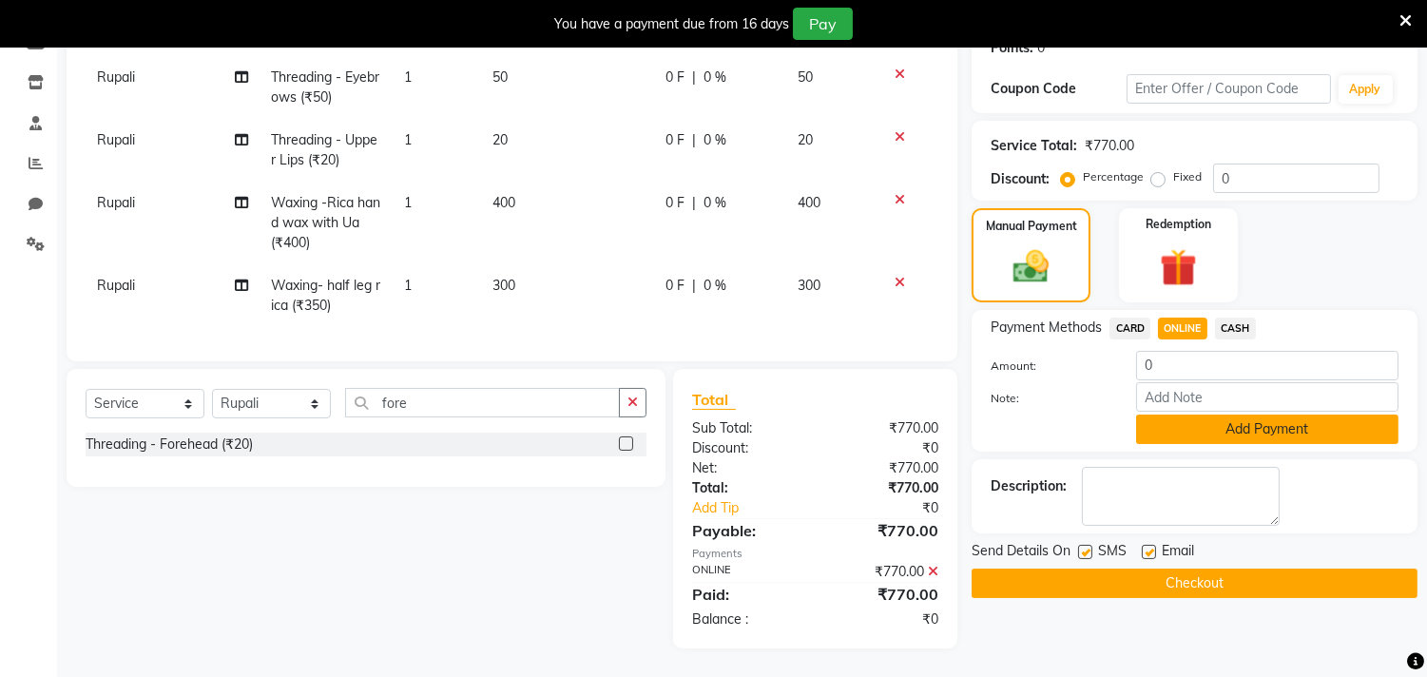
click at [1193, 414] on button "Add Payment" at bounding box center [1267, 428] width 262 height 29
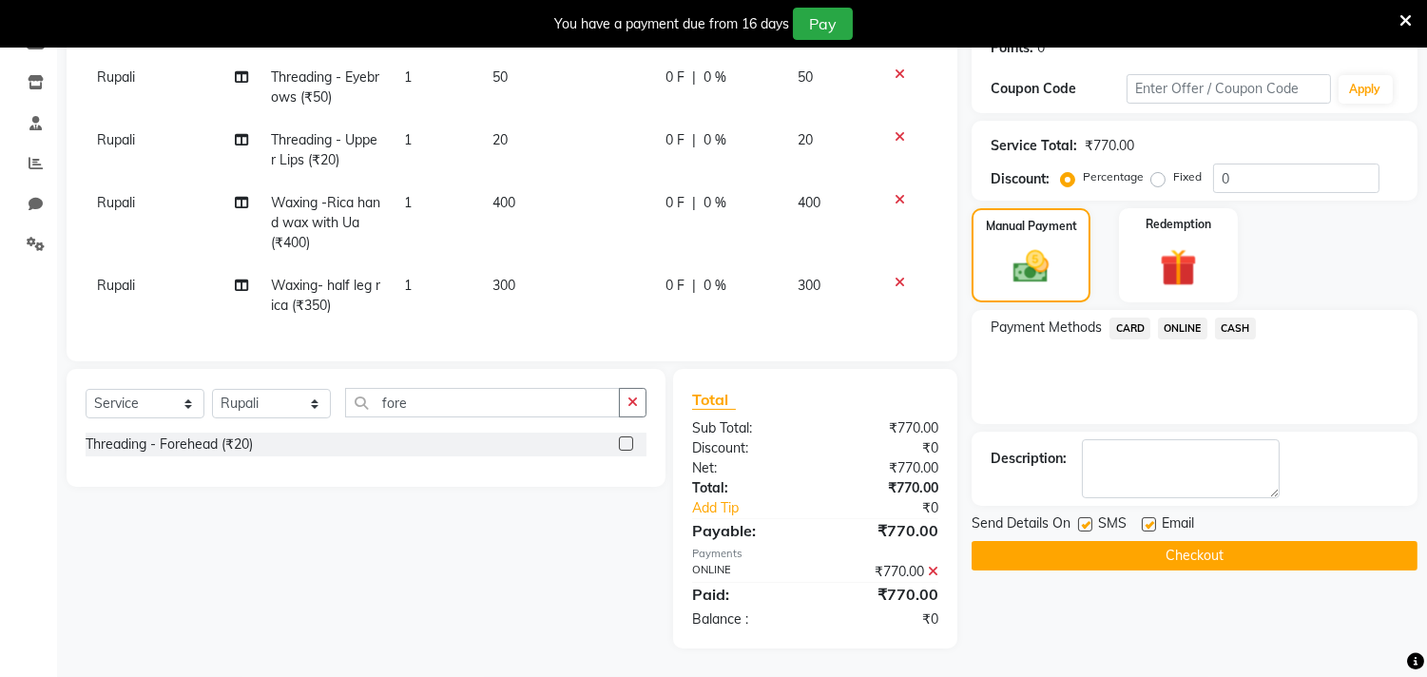
click at [1175, 318] on span "ONLINE" at bounding box center [1182, 329] width 49 height 22
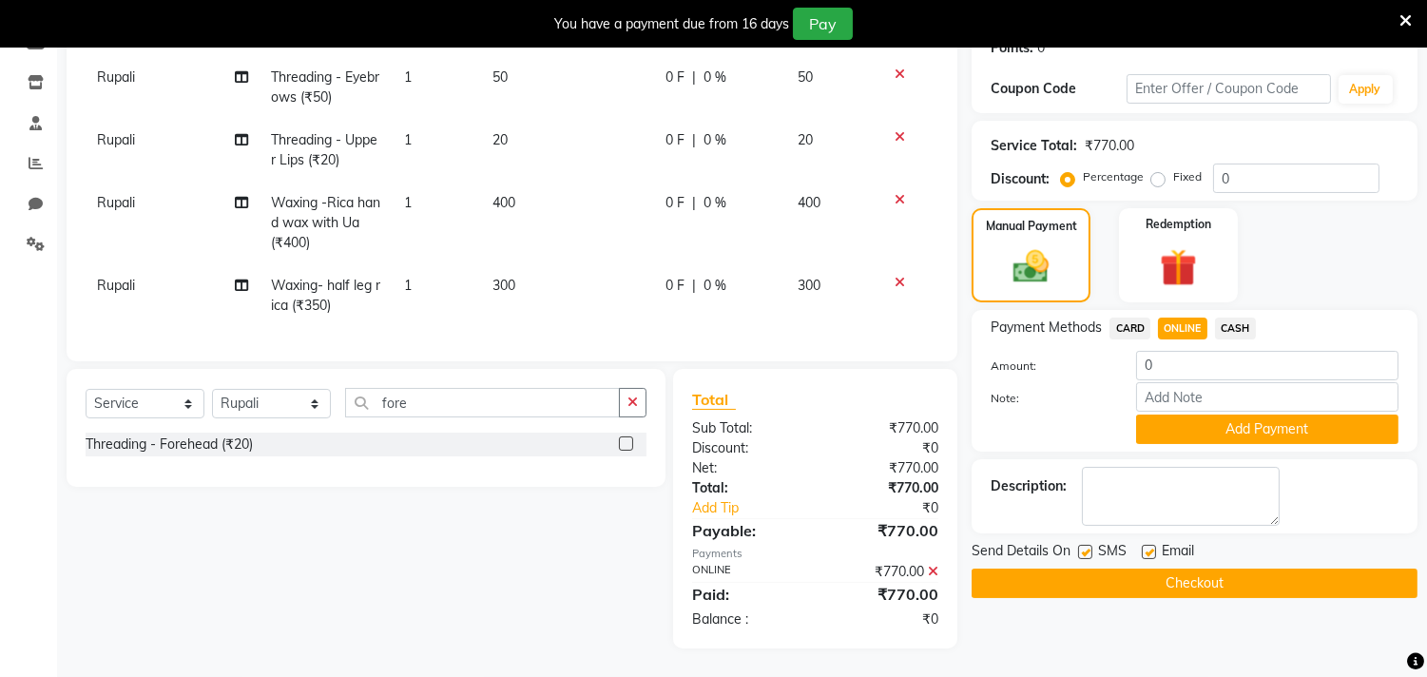
click at [1280, 568] on button "Checkout" at bounding box center [1195, 582] width 446 height 29
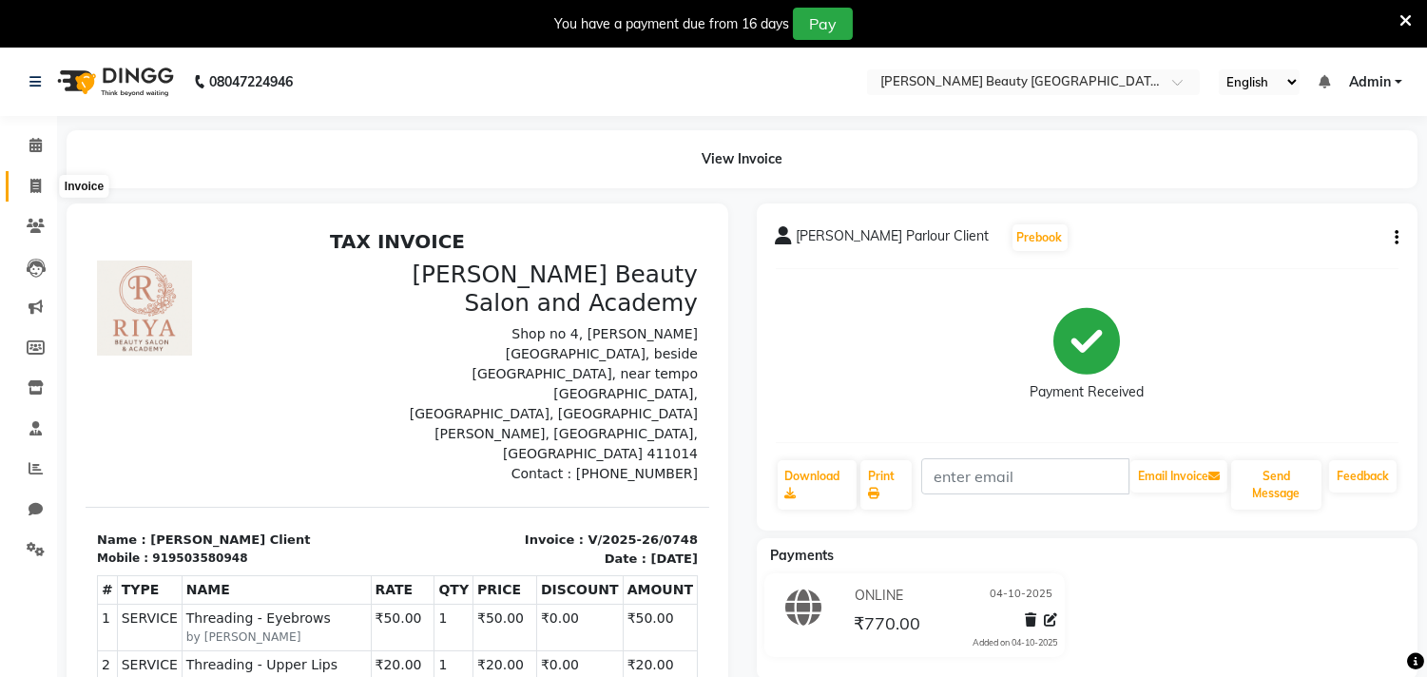
click at [30, 177] on span at bounding box center [35, 187] width 33 height 22
select select "service"
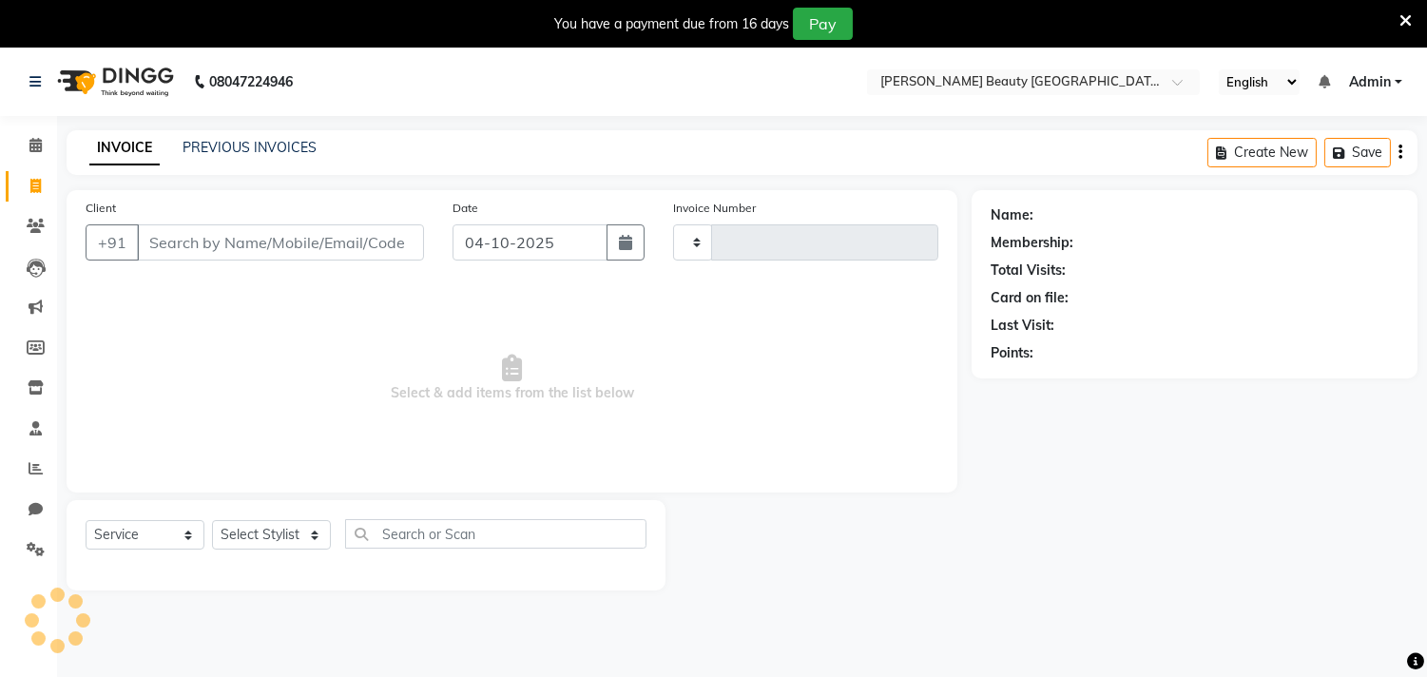
type input "0749"
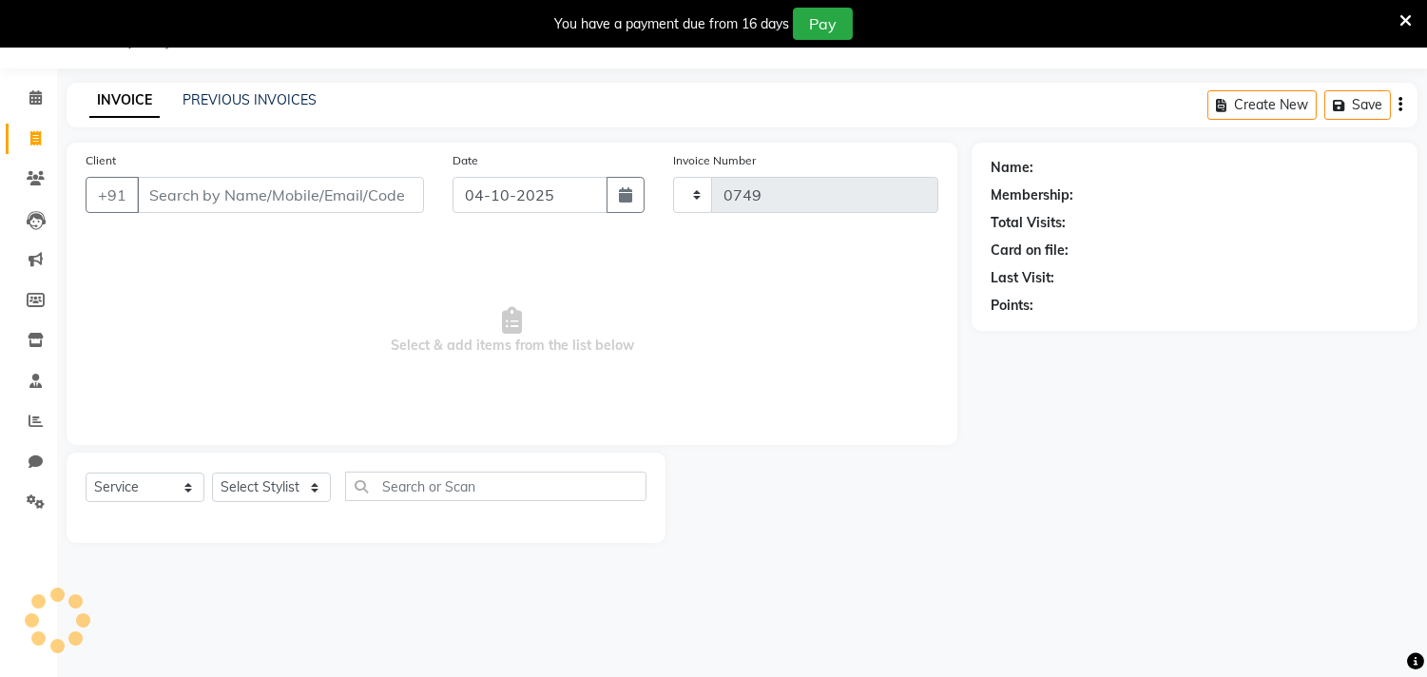
select select "8620"
type input "m"
type input "n"
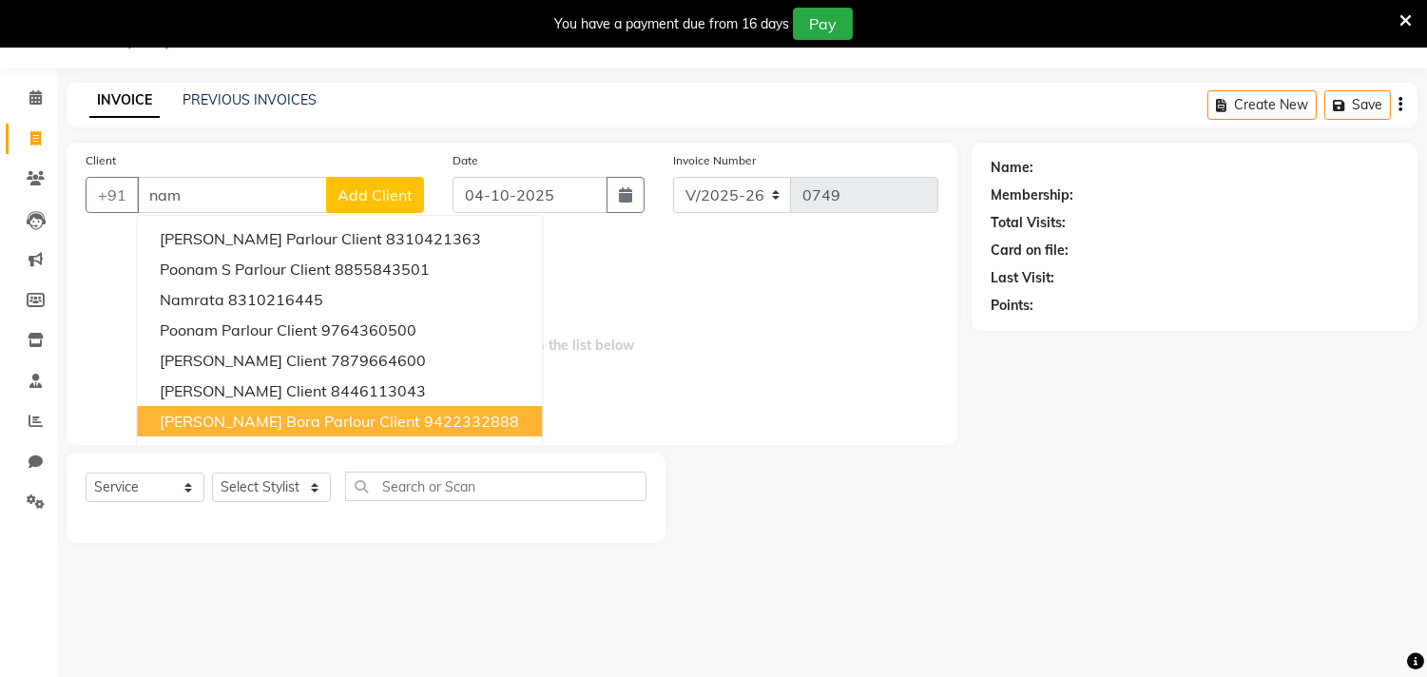
type input "nam"
click at [799, 519] on div at bounding box center [818, 497] width 306 height 90
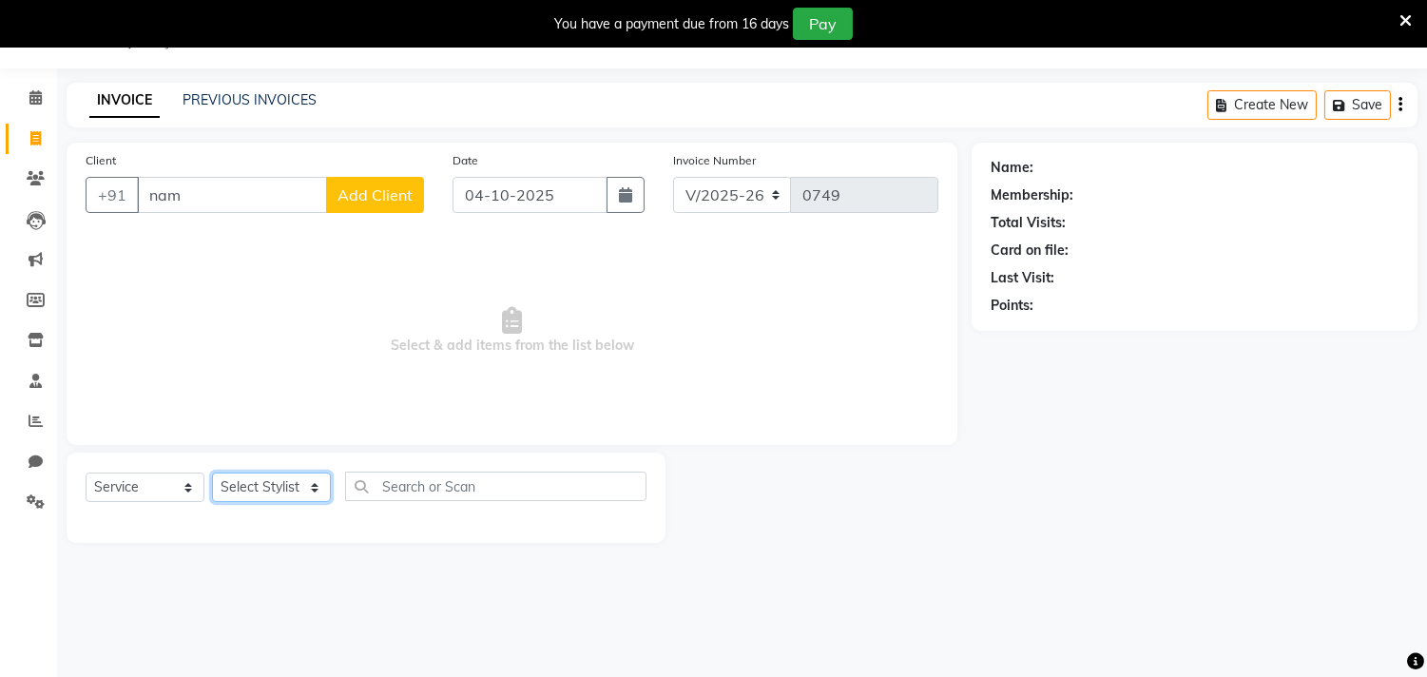
click at [316, 486] on select "Select Stylist Amla [PERSON_NAME] Anjali [PERSON_NAME] [PERSON_NAME] [PERSON_NA…" at bounding box center [271, 486] width 119 height 29
select select "91016"
click at [212, 473] on select "Select Stylist Amla [PERSON_NAME] Anjali [PERSON_NAME] [PERSON_NAME] [PERSON_NA…" at bounding box center [271, 486] width 119 height 29
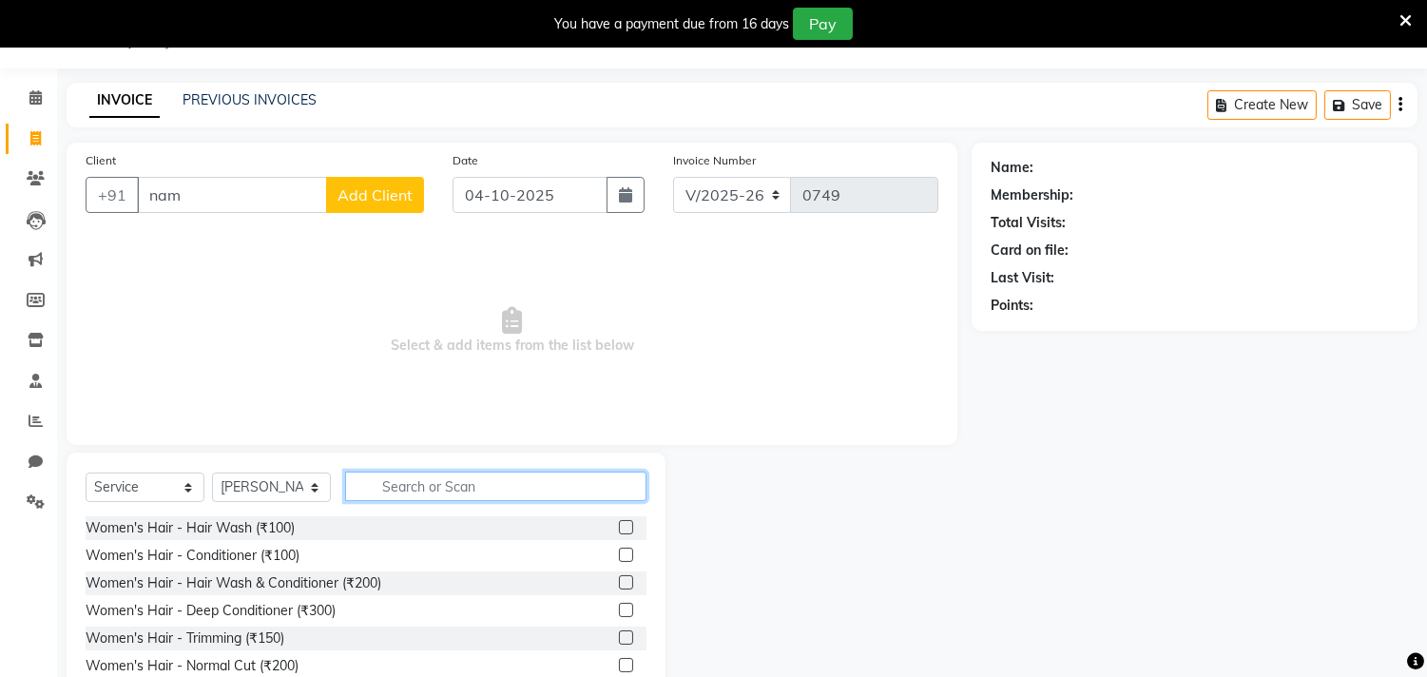
click at [415, 500] on input "text" at bounding box center [495, 486] width 301 height 29
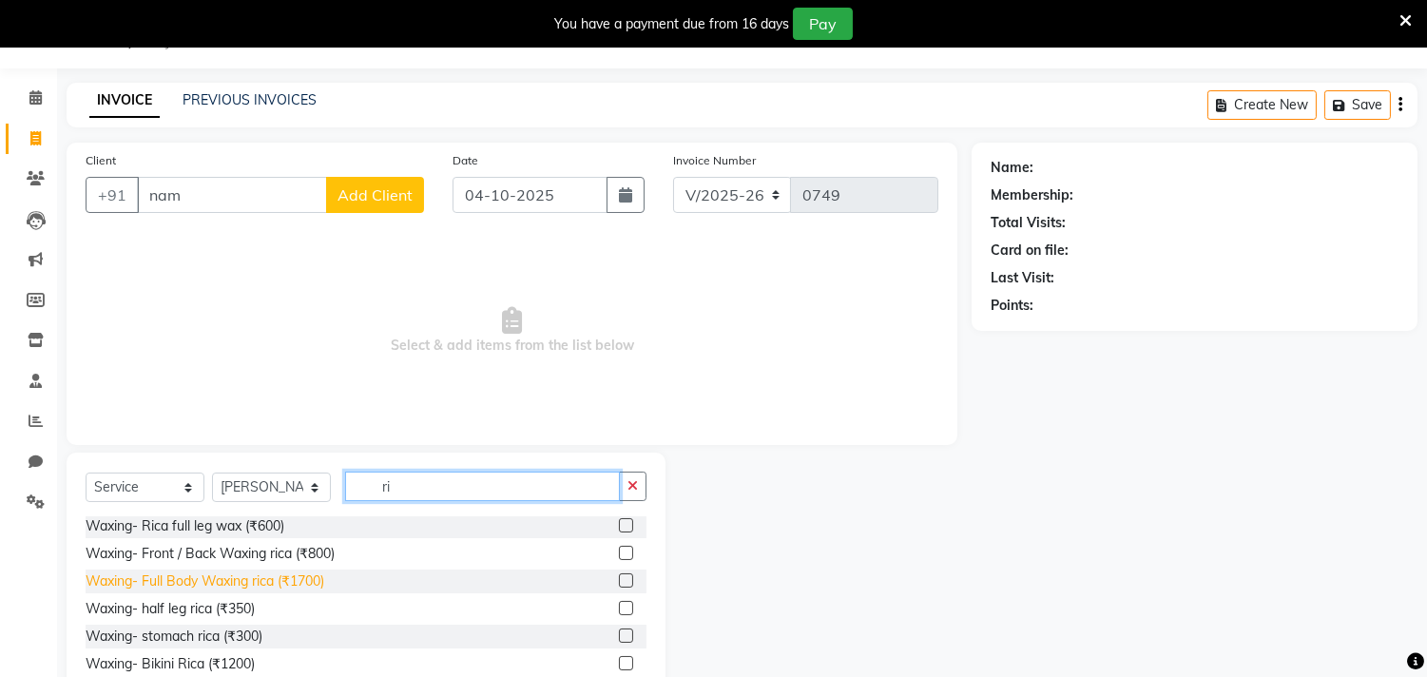
scroll to position [0, 0]
type input "r"
type input "han"
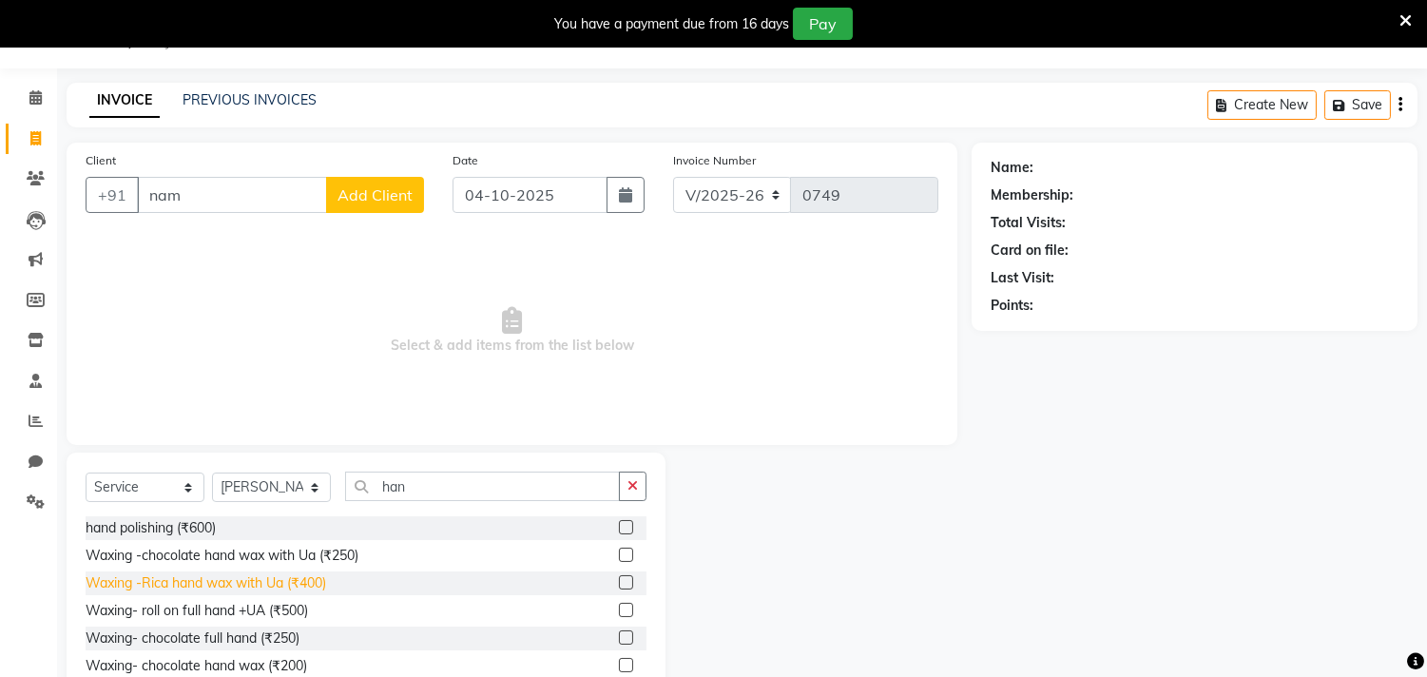
drag, startPoint x: 291, startPoint y: 585, endPoint x: 324, endPoint y: 568, distance: 37.4
click at [291, 587] on div "Waxing -Rica hand wax with Ua (₹400)" at bounding box center [206, 583] width 241 height 20
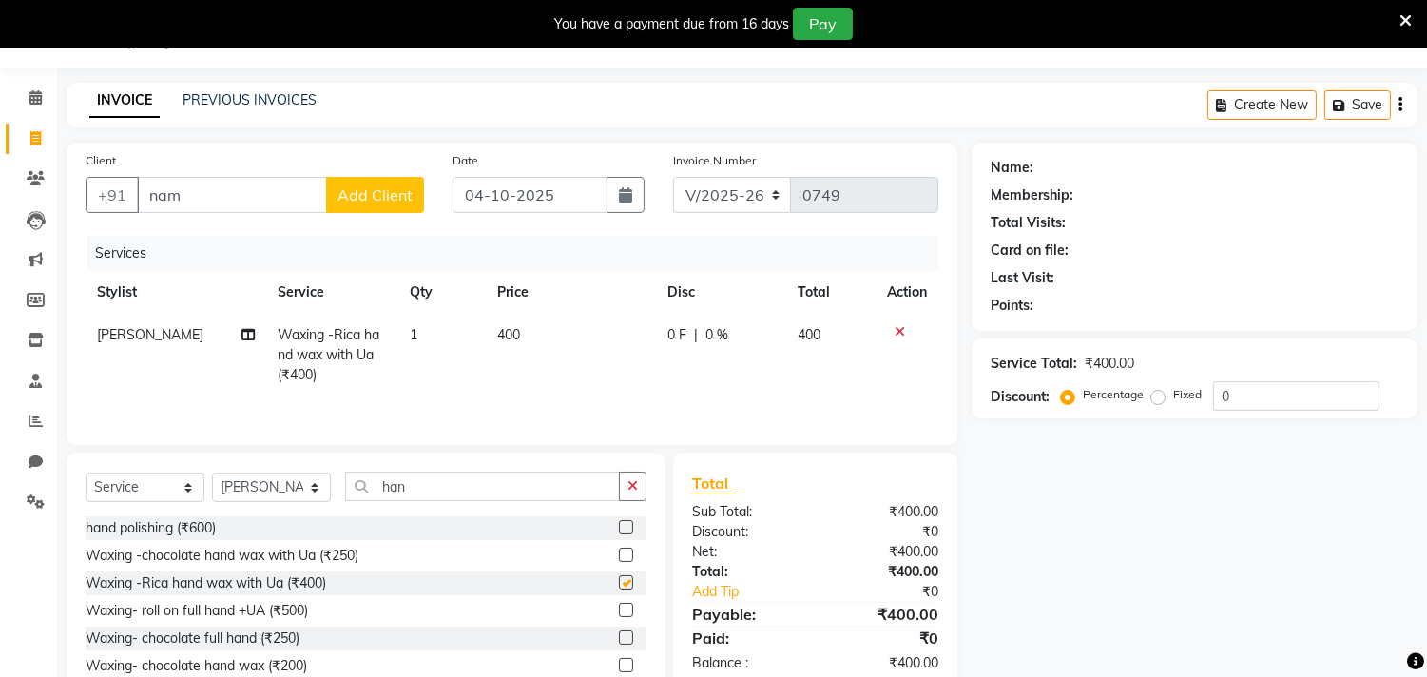
checkbox input "false"
click at [460, 482] on input "han" at bounding box center [482, 486] width 275 height 29
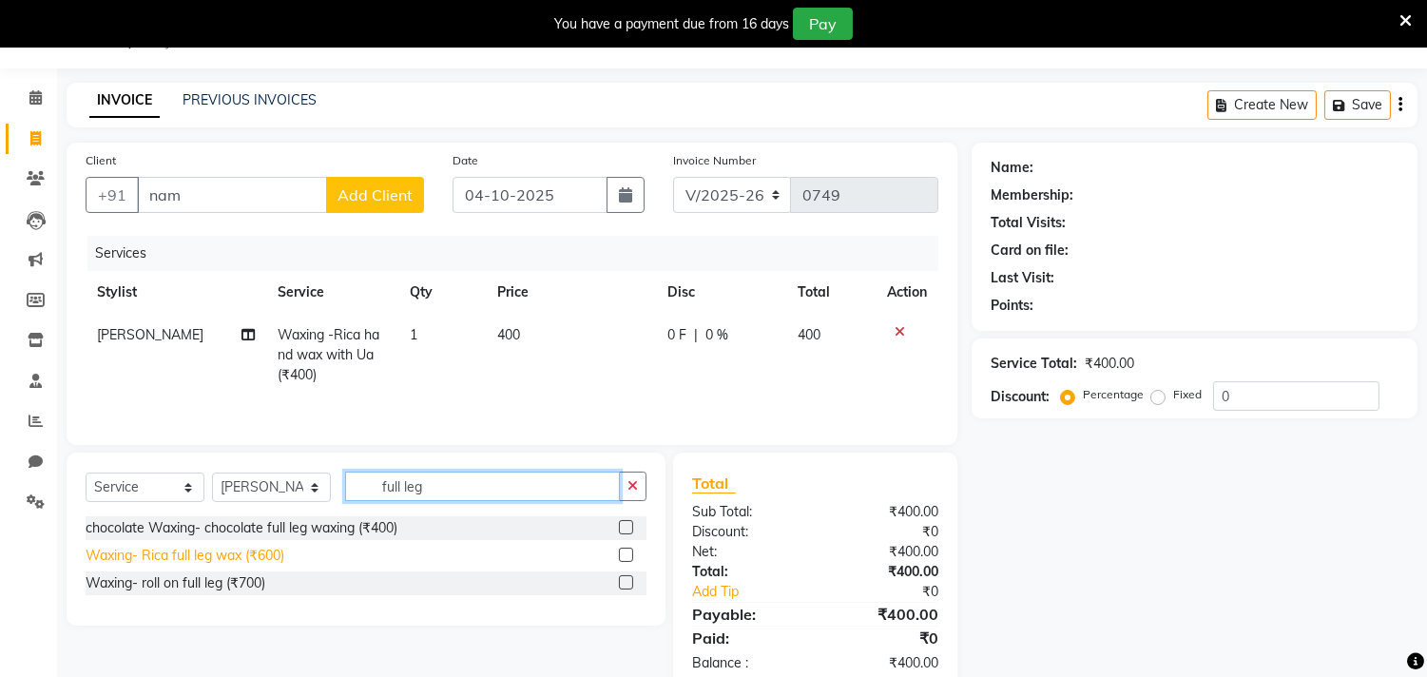
type input "full leg"
click at [277, 553] on div "Waxing- Rica full leg wax (₹600)" at bounding box center [185, 556] width 199 height 20
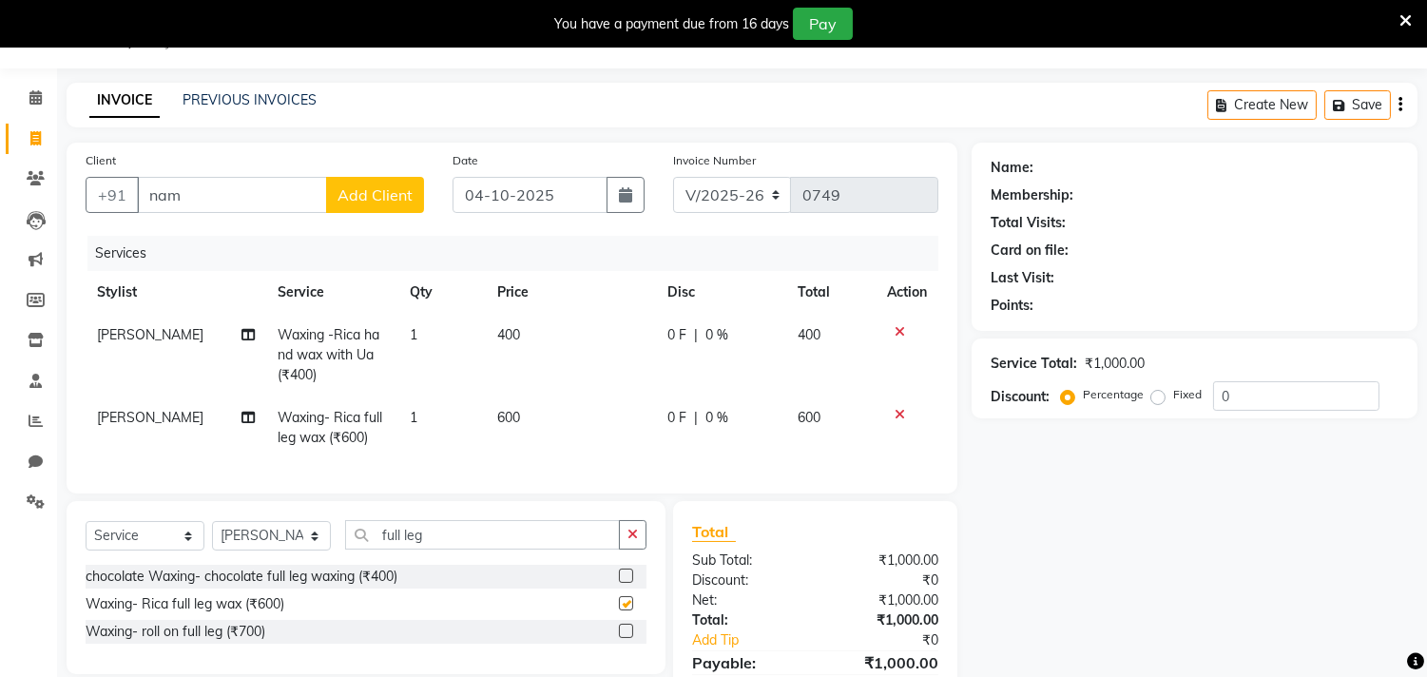
checkbox input "false"
click at [904, 334] on div at bounding box center [907, 331] width 40 height 13
click at [898, 328] on icon at bounding box center [900, 331] width 10 height 13
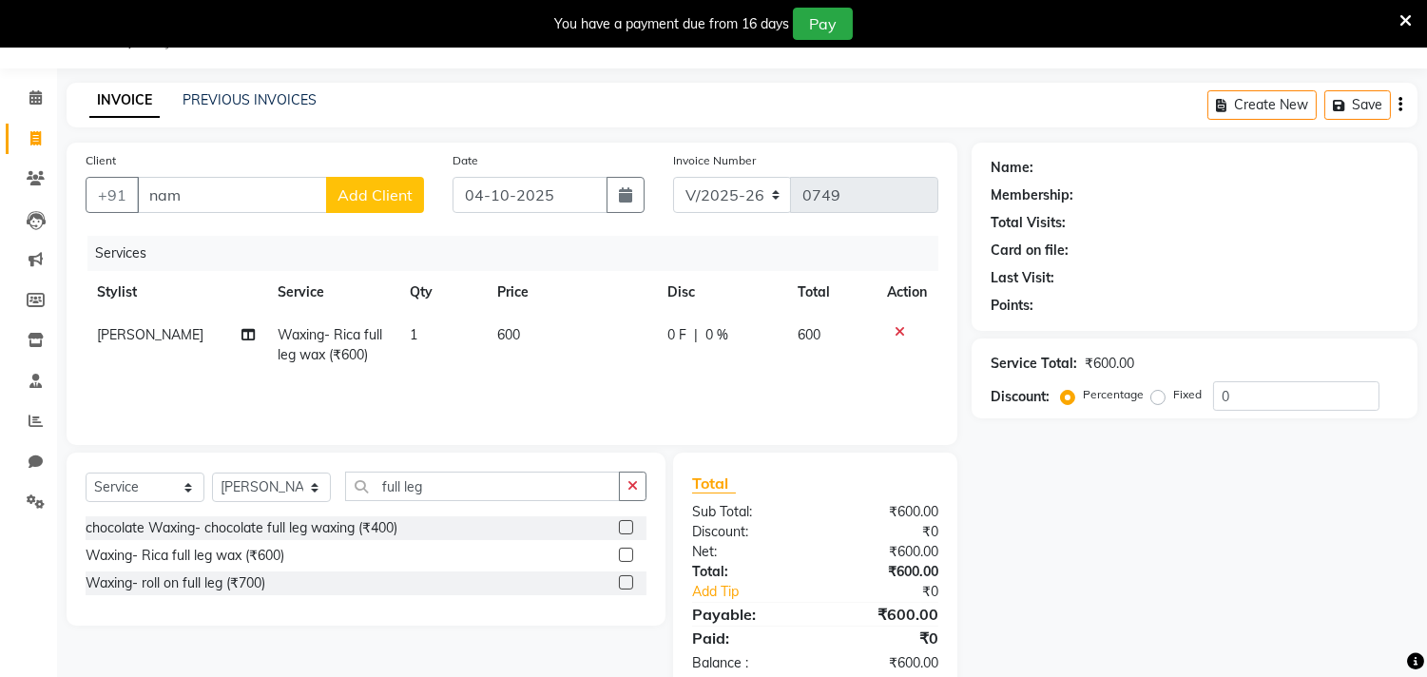
click at [901, 325] on icon at bounding box center [900, 331] width 10 height 13
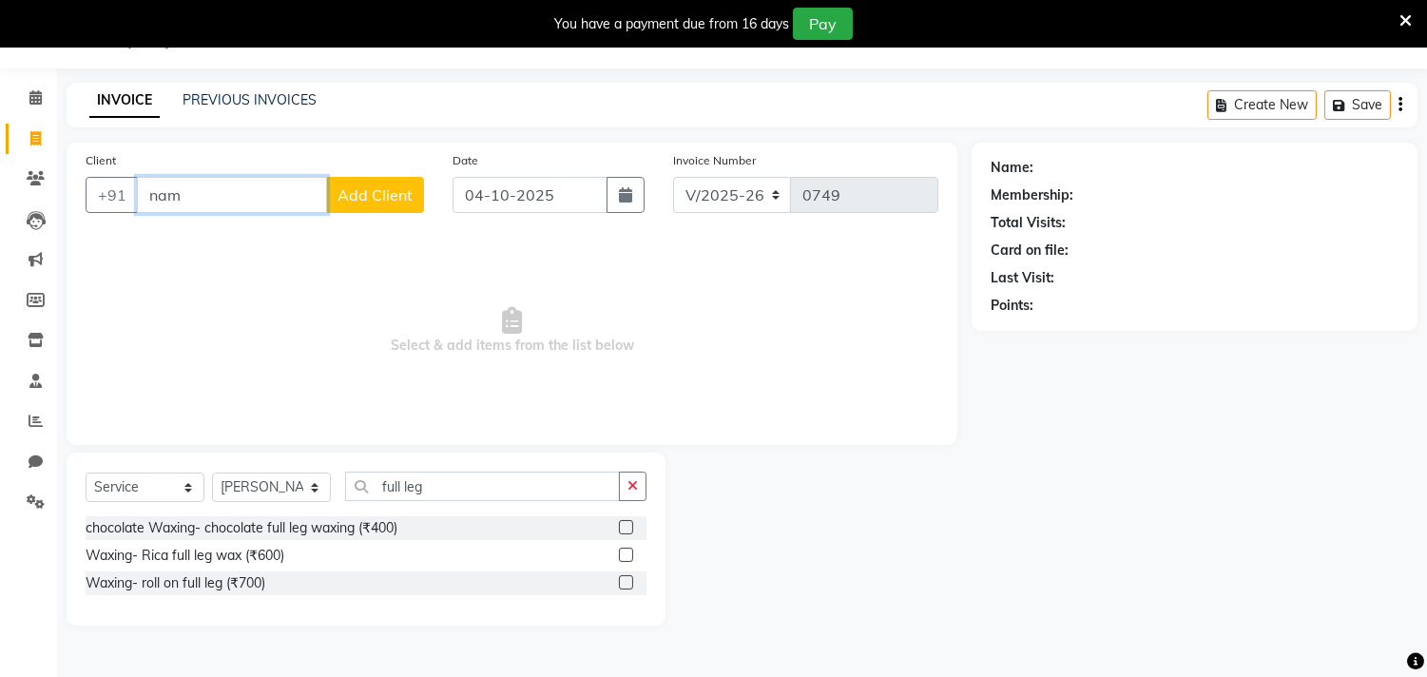
click at [212, 183] on input "nam" at bounding box center [232, 195] width 190 height 36
type input "n"
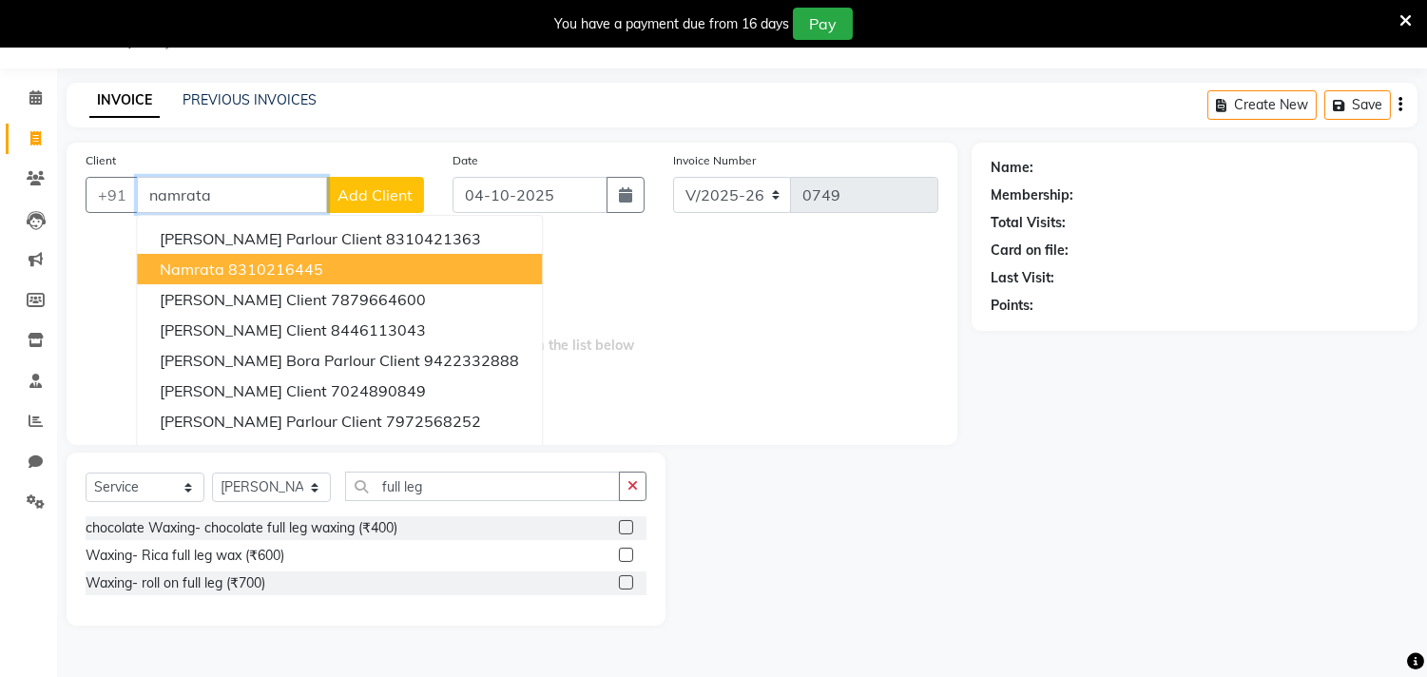
type input "namrata"
click at [717, 339] on span "Select & add items from the list below" at bounding box center [512, 331] width 853 height 190
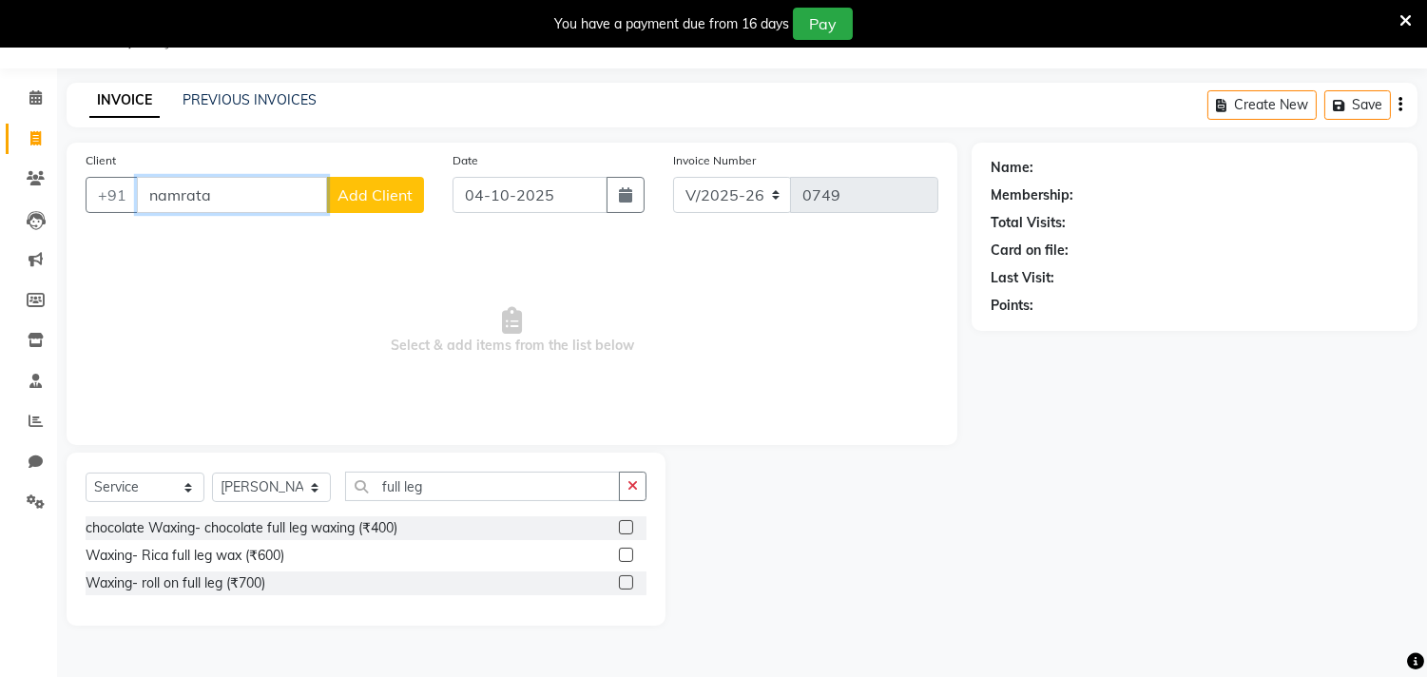
click at [251, 200] on input "namrata" at bounding box center [232, 195] width 190 height 36
type input "0"
type input "9"
